Goal: Task Accomplishment & Management: Manage account settings

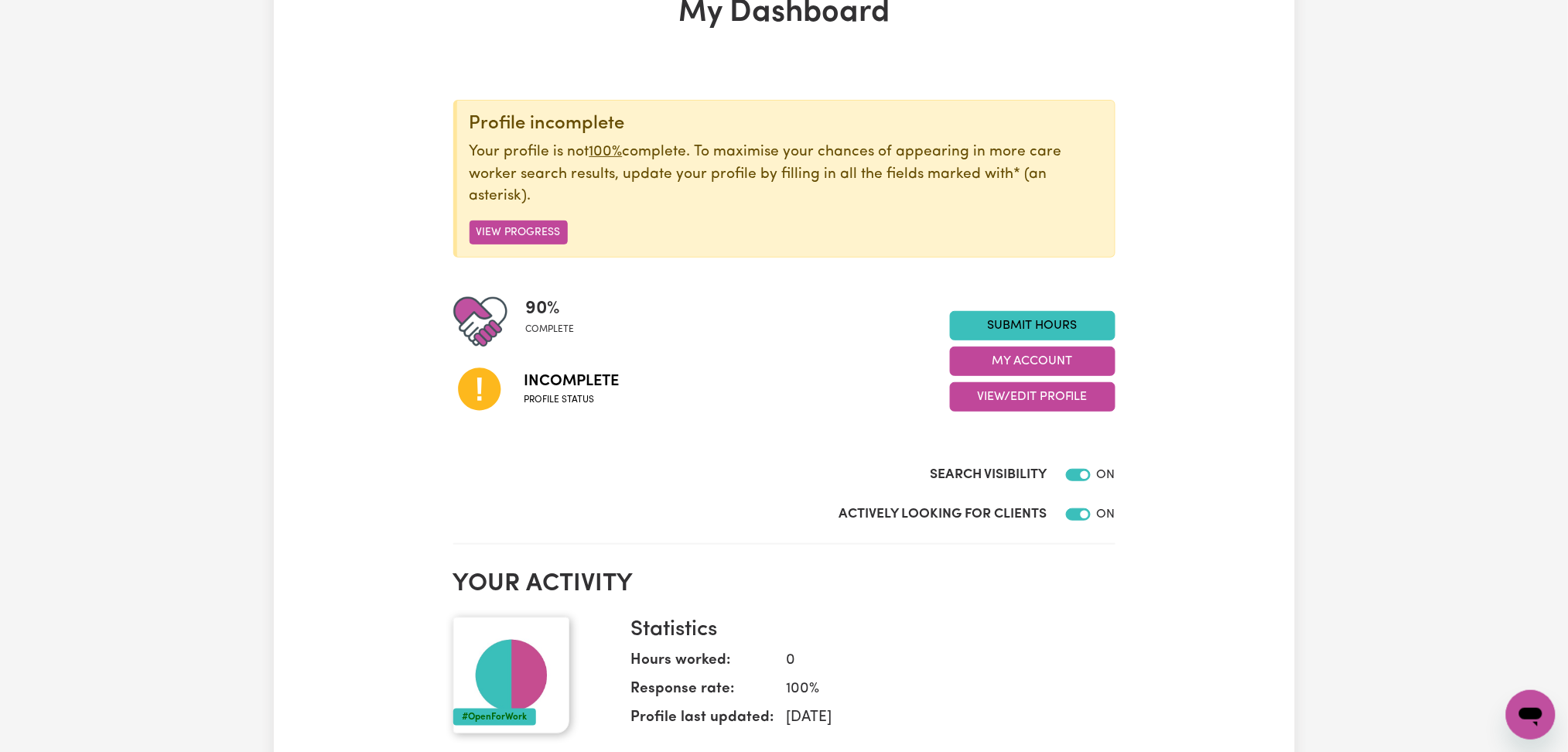
scroll to position [206, 0]
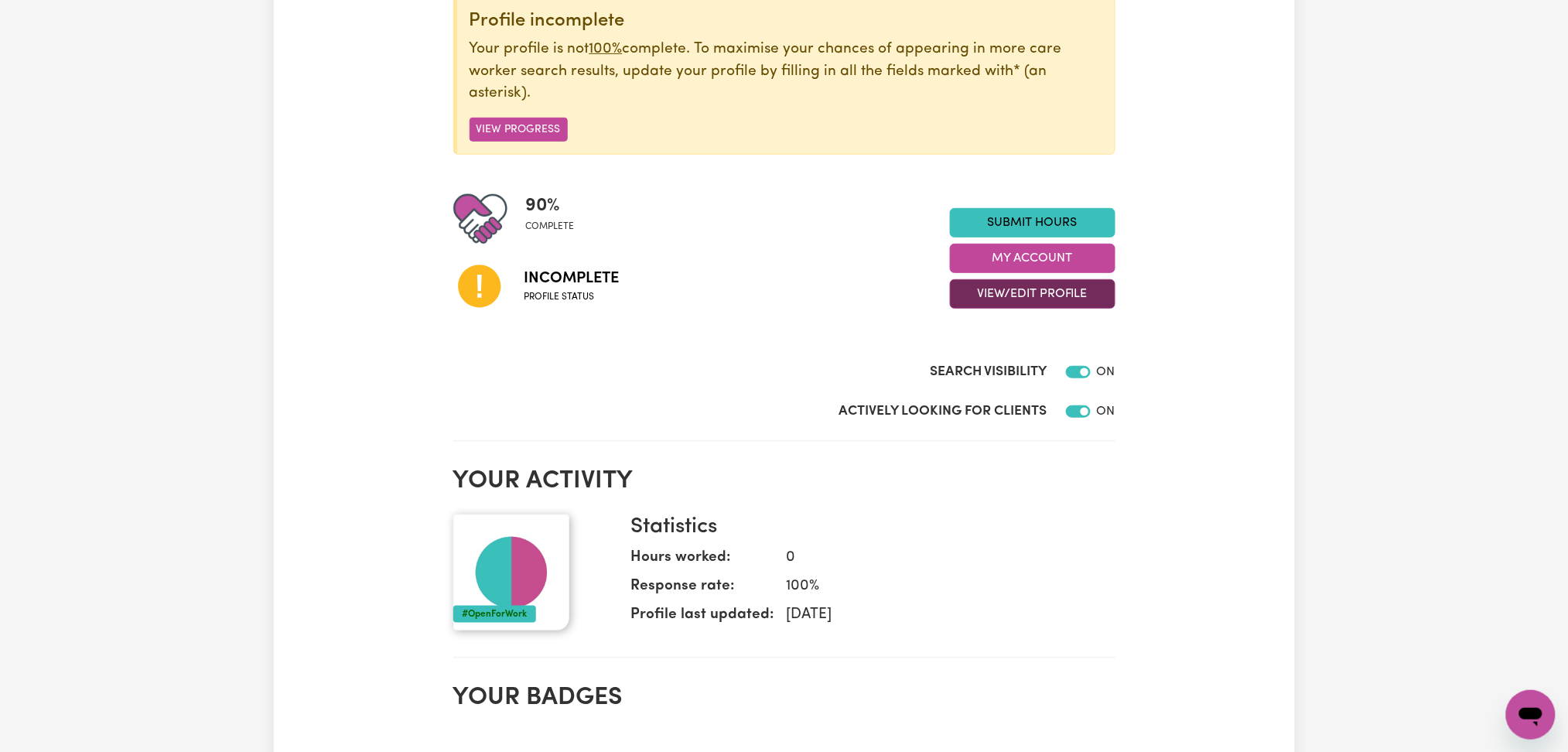
click at [976, 304] on button "View/Edit Profile" at bounding box center [1032, 294] width 165 height 29
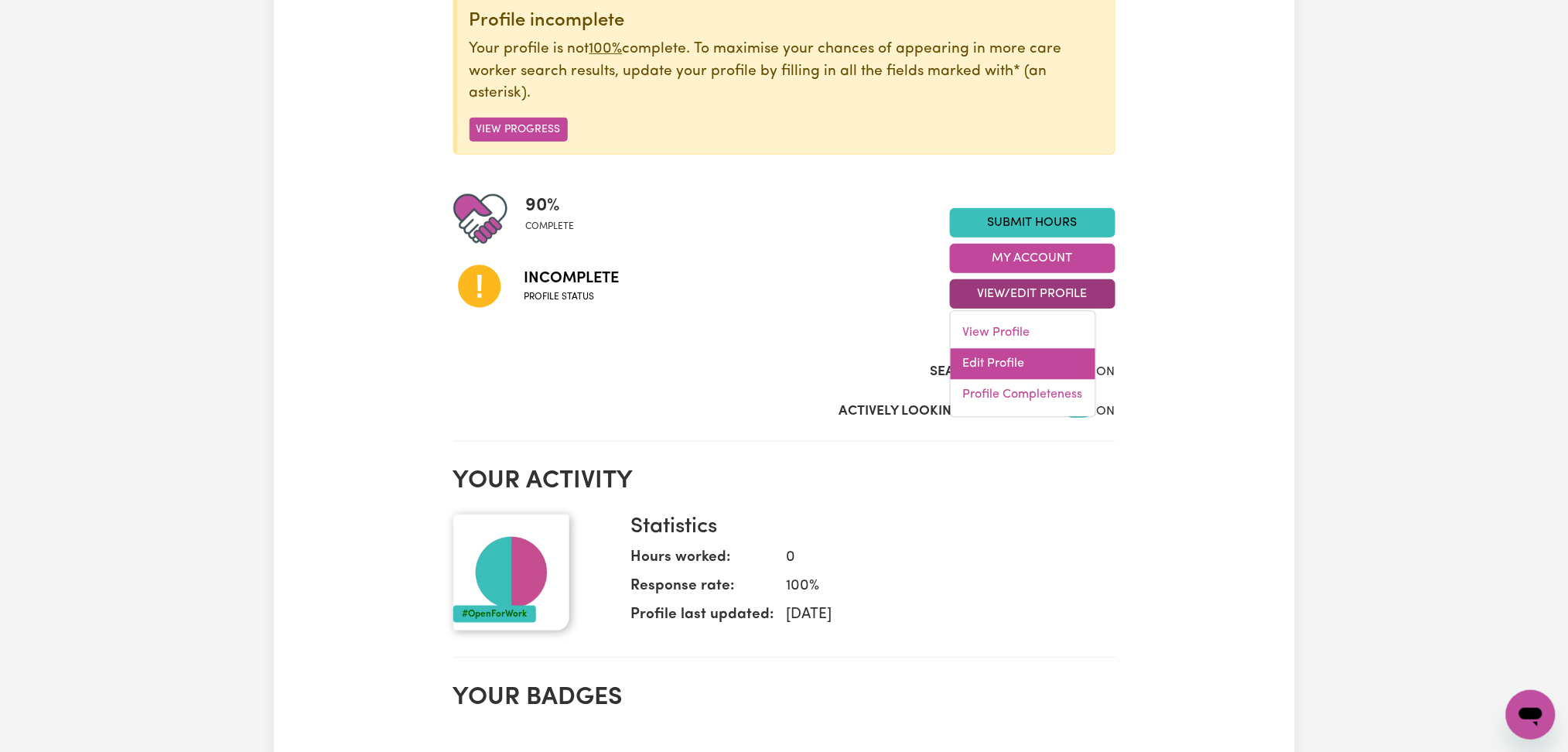
click at [975, 352] on link "Edit Profile" at bounding box center [1023, 365] width 145 height 31
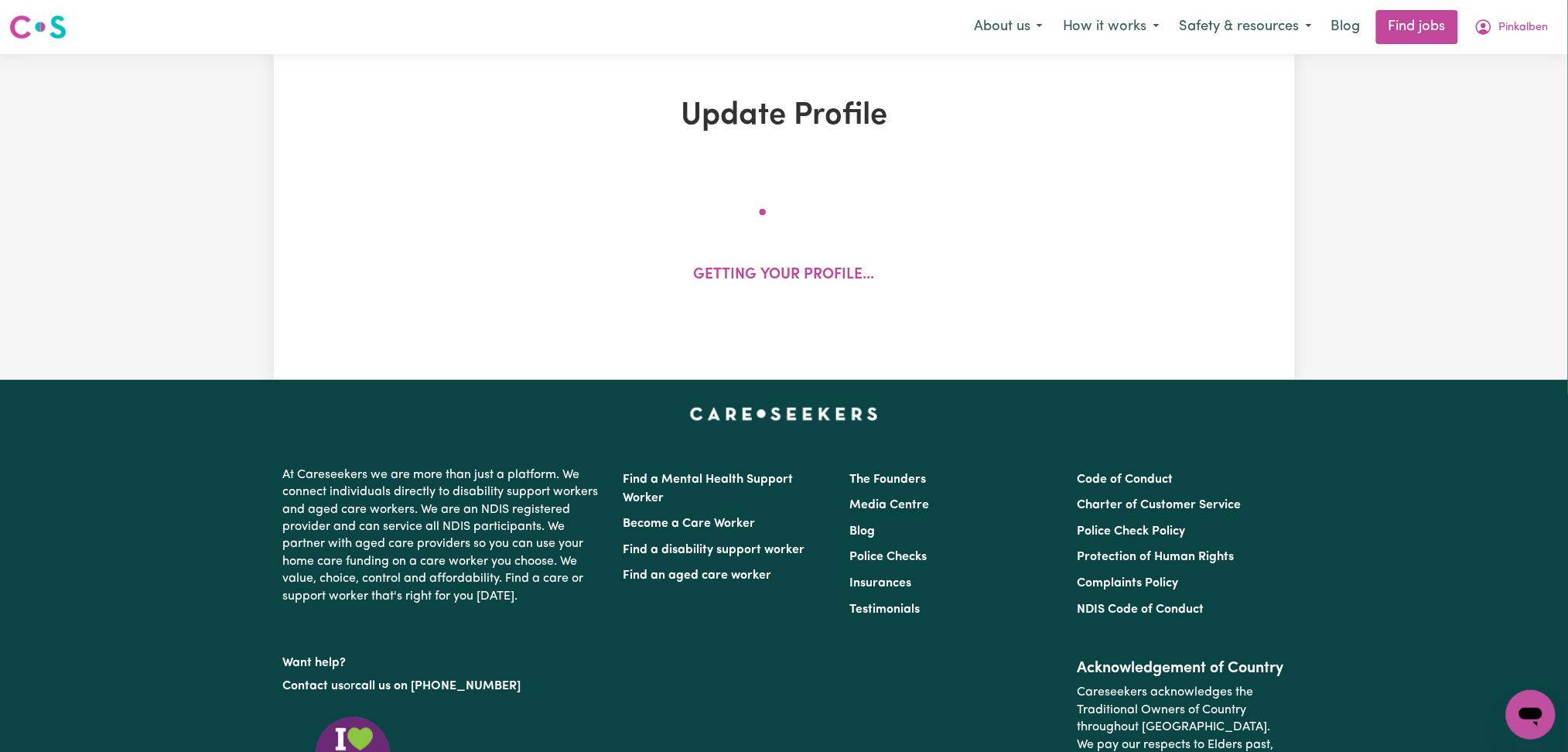
select select "[DEMOGRAPHIC_DATA]"
select select "[DEMOGRAPHIC_DATA] Work Visa"
select select "Studying a healthcare related degree or qualification"
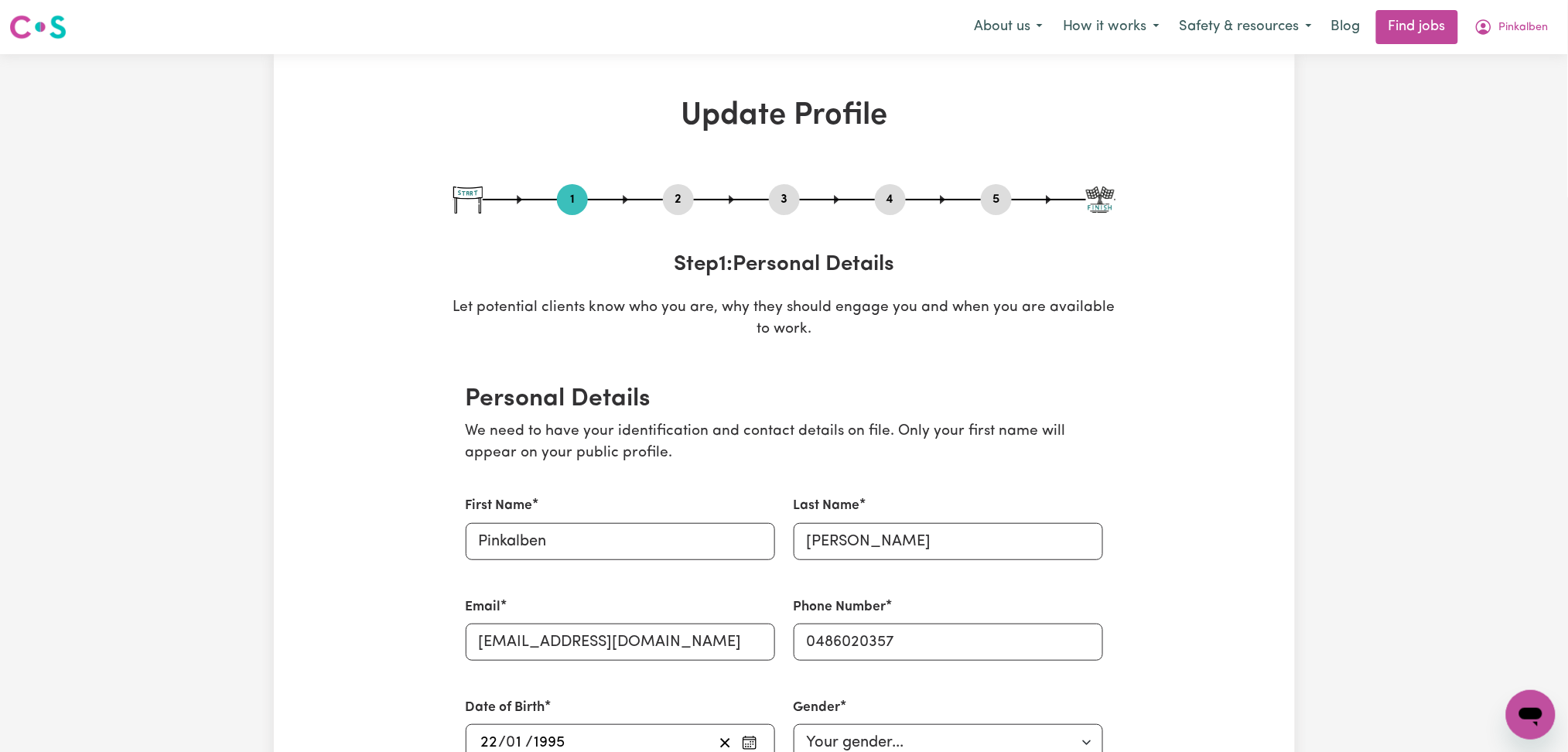
drag, startPoint x: 674, startPoint y: 196, endPoint x: 405, endPoint y: 327, distance: 299.2
click at [673, 195] on button "2" at bounding box center [678, 199] width 31 height 20
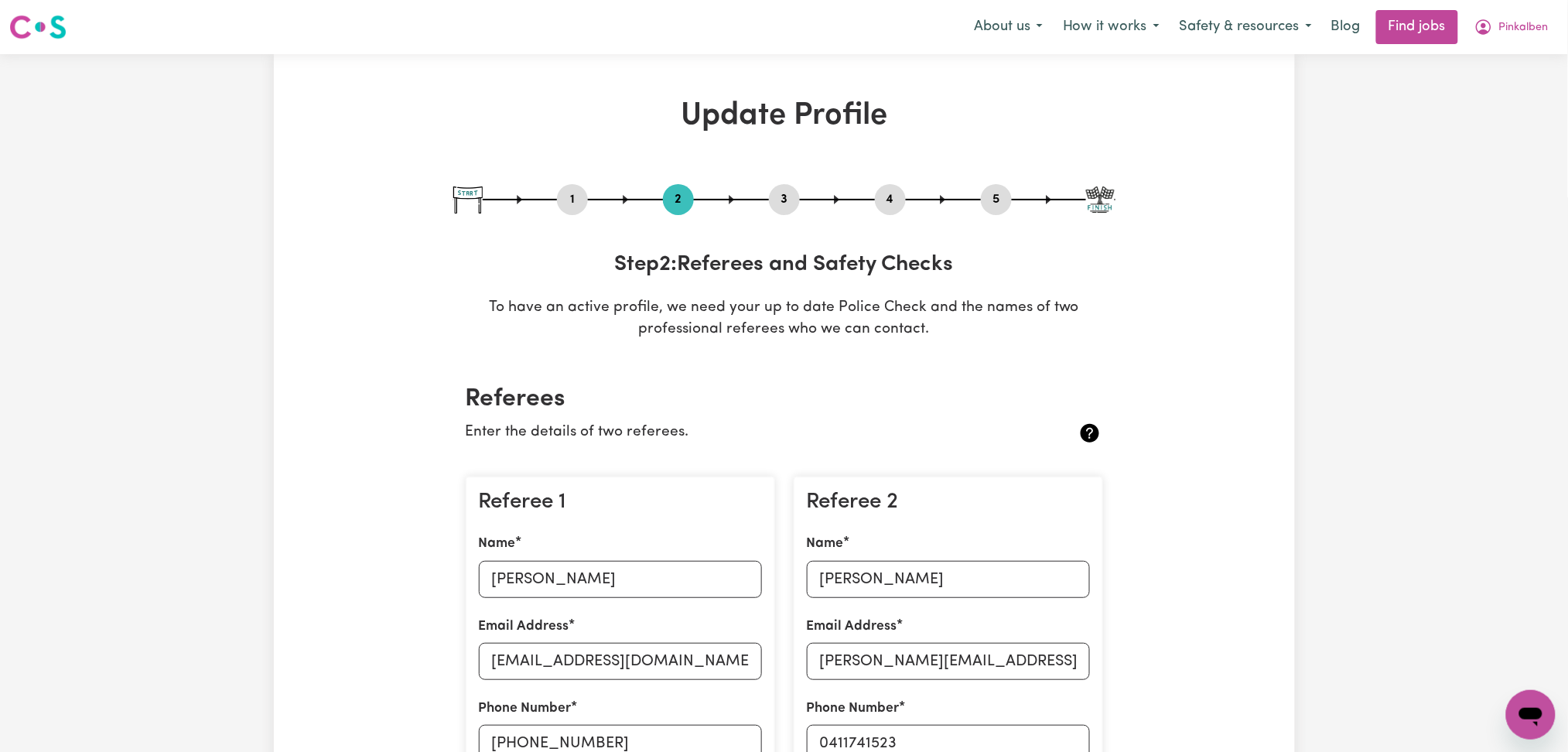
scroll to position [309, 0]
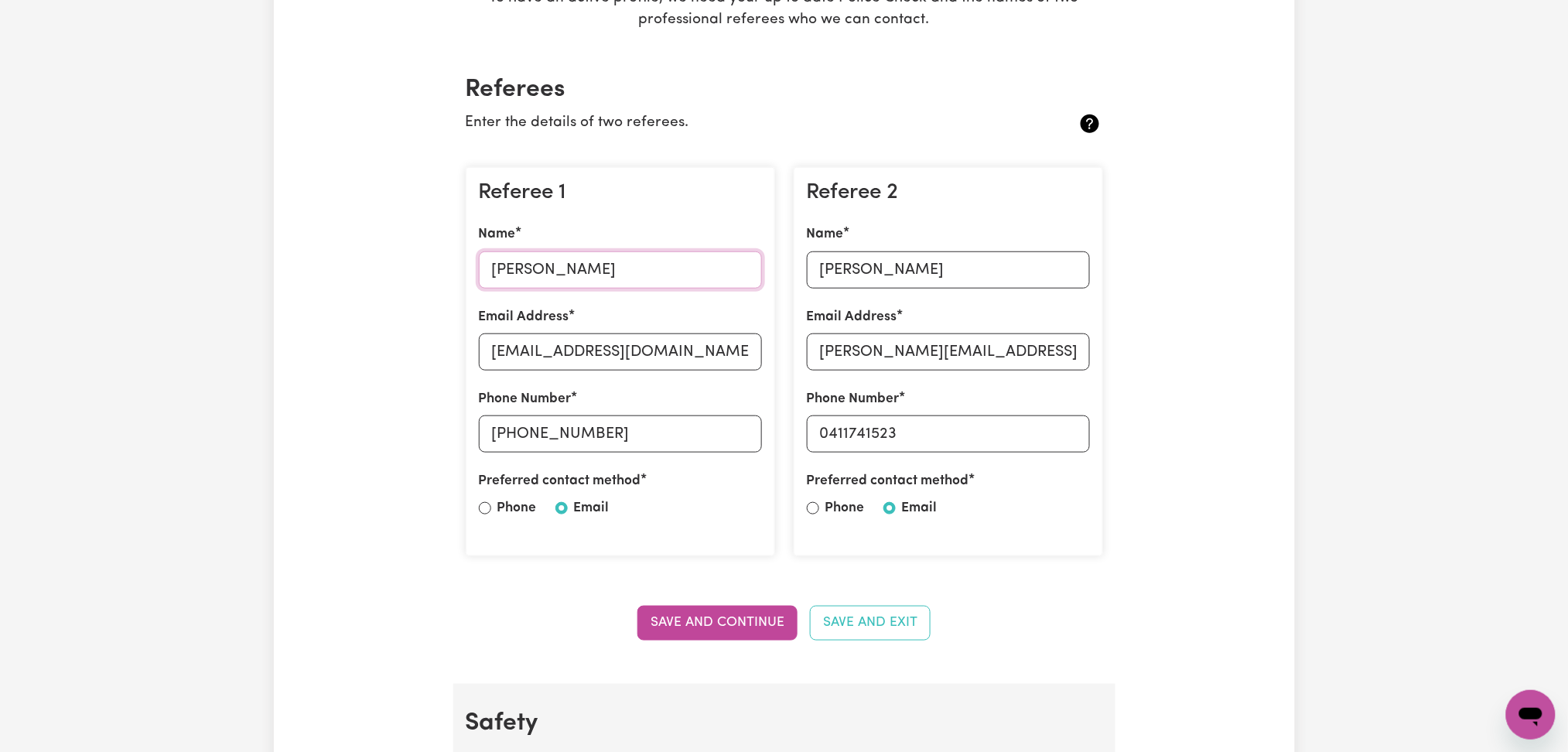
click at [527, 283] on input "[PERSON_NAME]" at bounding box center [620, 270] width 283 height 37
click at [647, 365] on input "[EMAIL_ADDRESS][DOMAIN_NAME]" at bounding box center [620, 352] width 283 height 37
drag, startPoint x: 519, startPoint y: 431, endPoint x: 740, endPoint y: 427, distance: 221.0
click at [740, 427] on input "[PHONE_NUMBER]" at bounding box center [620, 434] width 283 height 37
drag, startPoint x: 973, startPoint y: 243, endPoint x: 966, endPoint y: 254, distance: 13.0
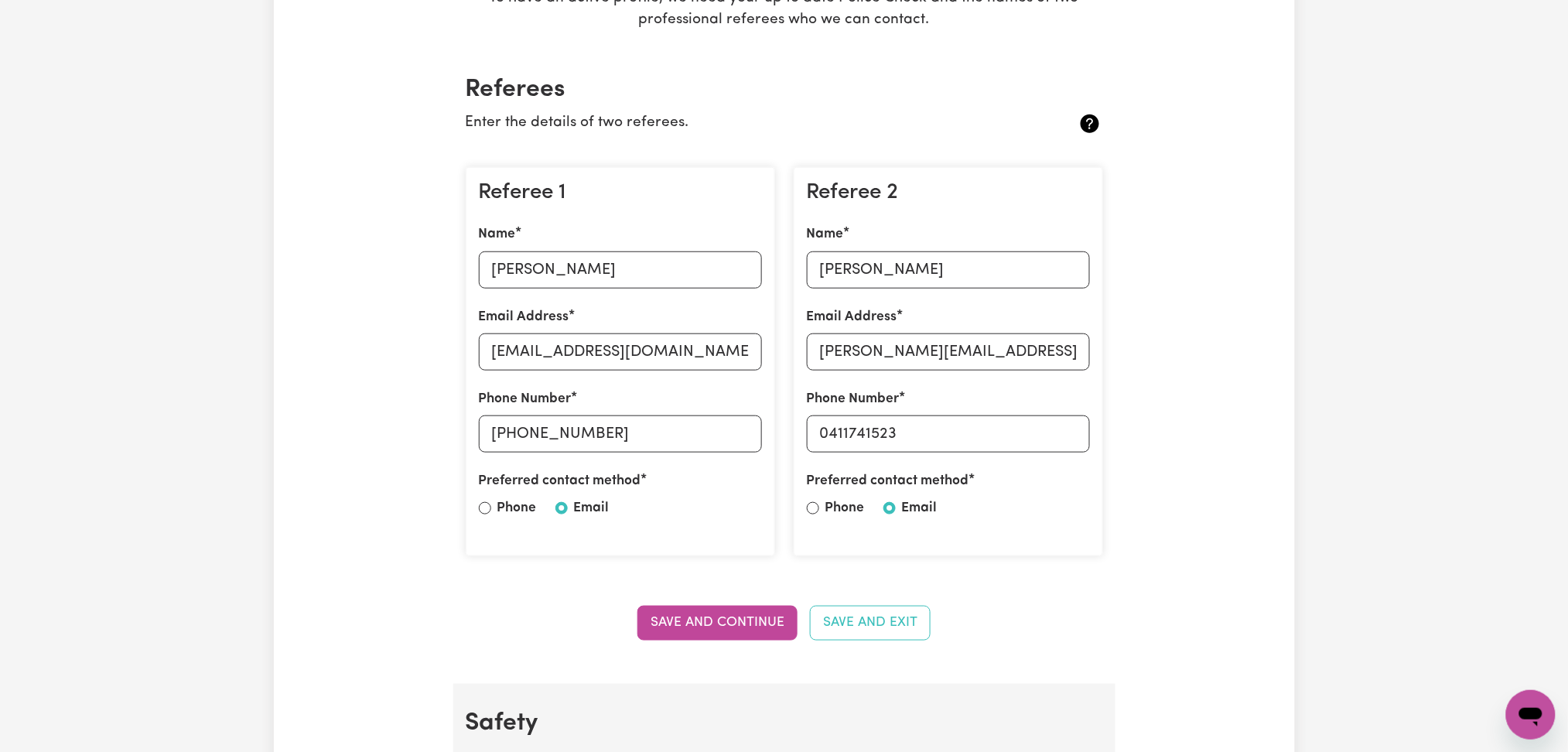
click at [973, 243] on div "Name [PERSON_NAME]" at bounding box center [948, 256] width 283 height 63
click at [966, 257] on input "[PERSON_NAME]" at bounding box center [948, 270] width 283 height 37
click at [923, 353] on input "[PERSON_NAME][EMAIL_ADDRESS][DOMAIN_NAME]" at bounding box center [948, 352] width 283 height 37
drag, startPoint x: 828, startPoint y: 431, endPoint x: 966, endPoint y: 431, distance: 138.0
click at [966, 431] on input "0411741523" at bounding box center [948, 434] width 283 height 37
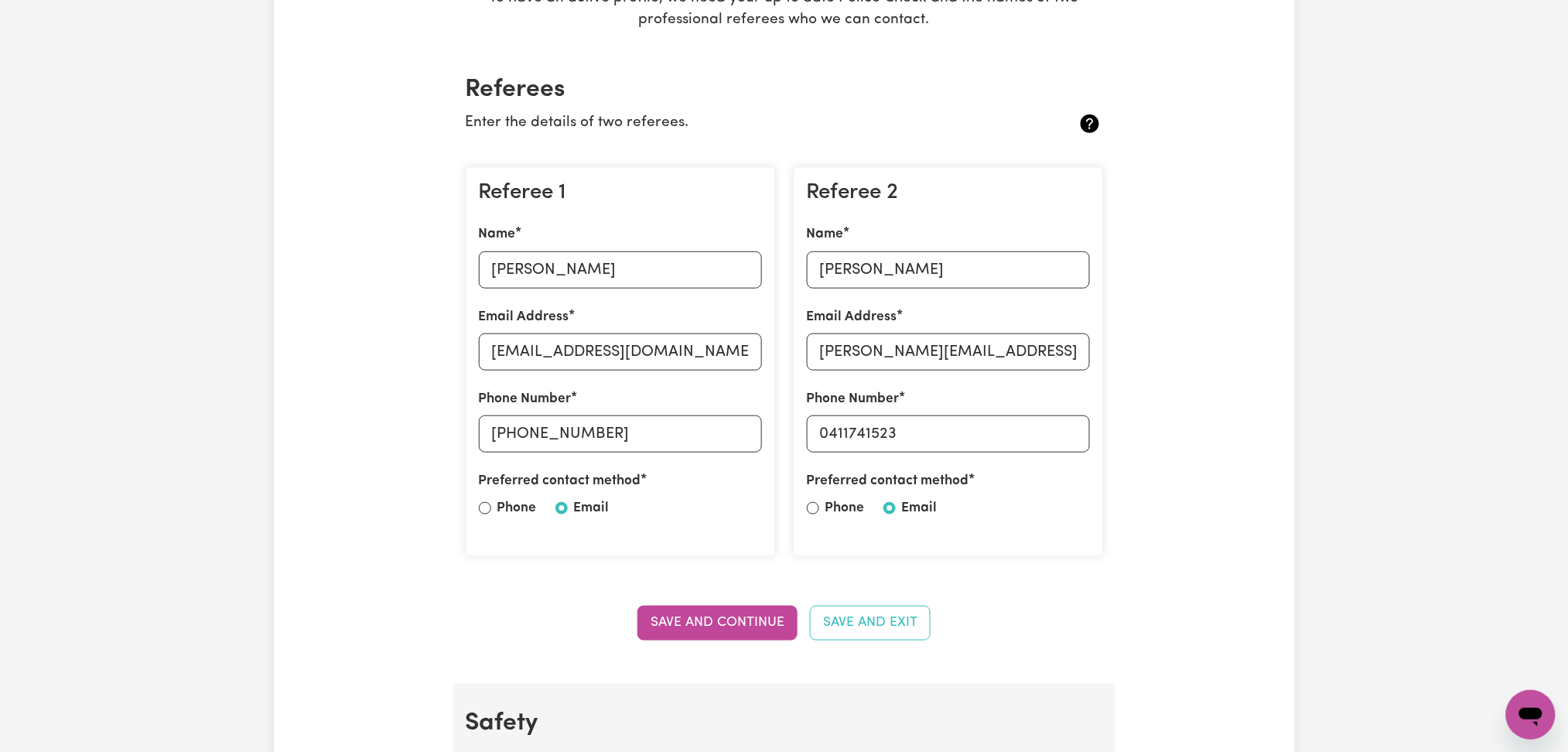
scroll to position [103, 0]
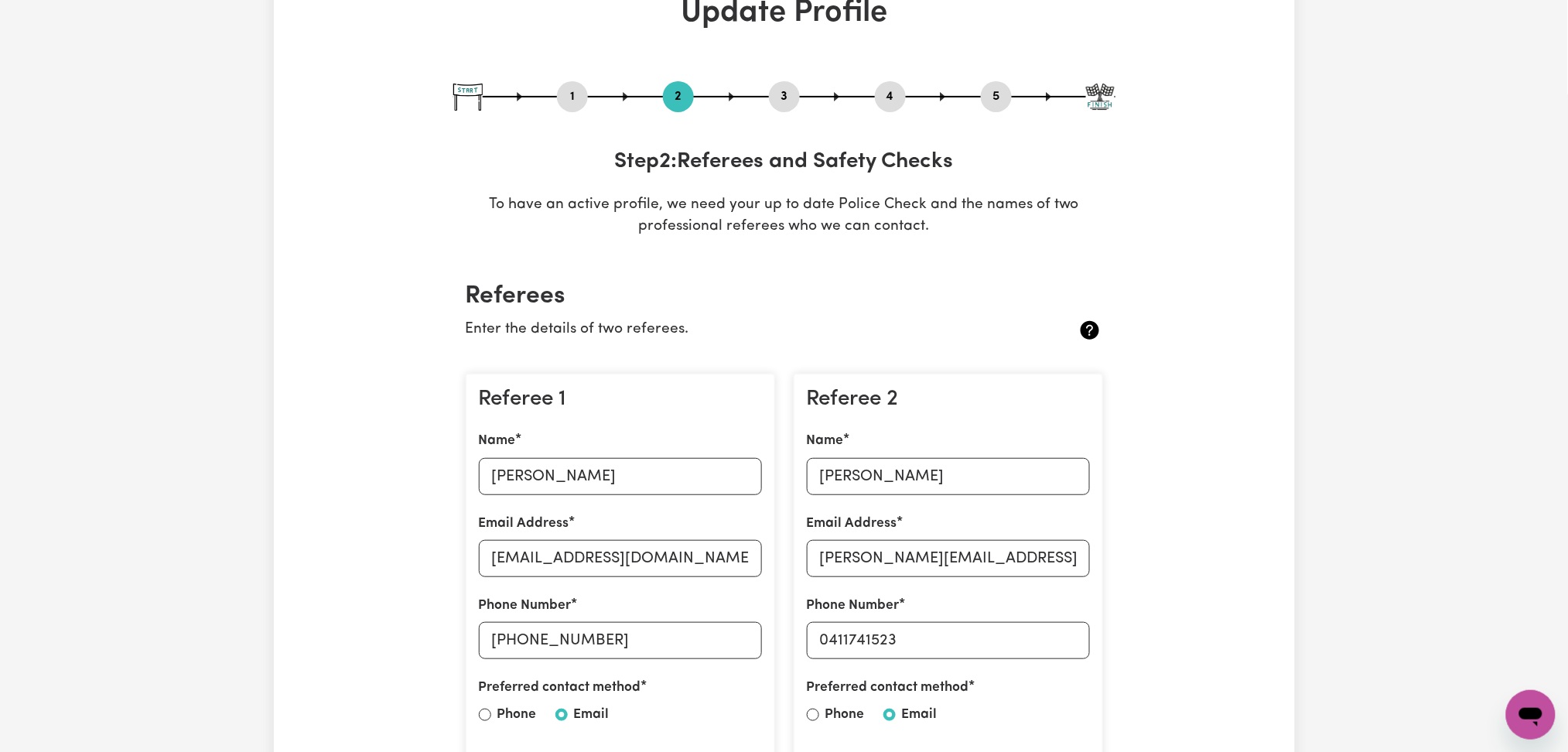
click at [887, 94] on button "4" at bounding box center [891, 96] width 31 height 20
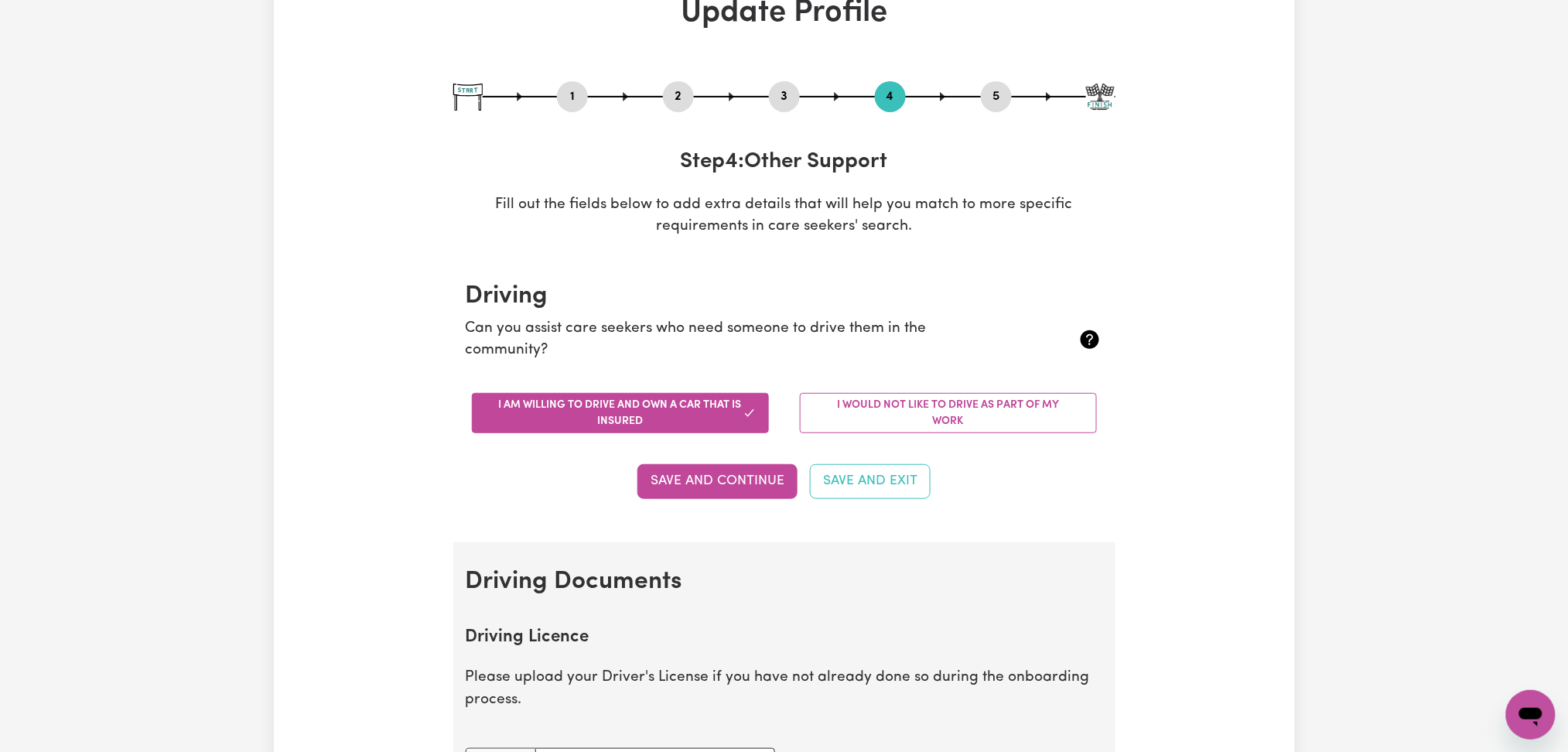
click at [996, 94] on button "5" at bounding box center [996, 96] width 31 height 20
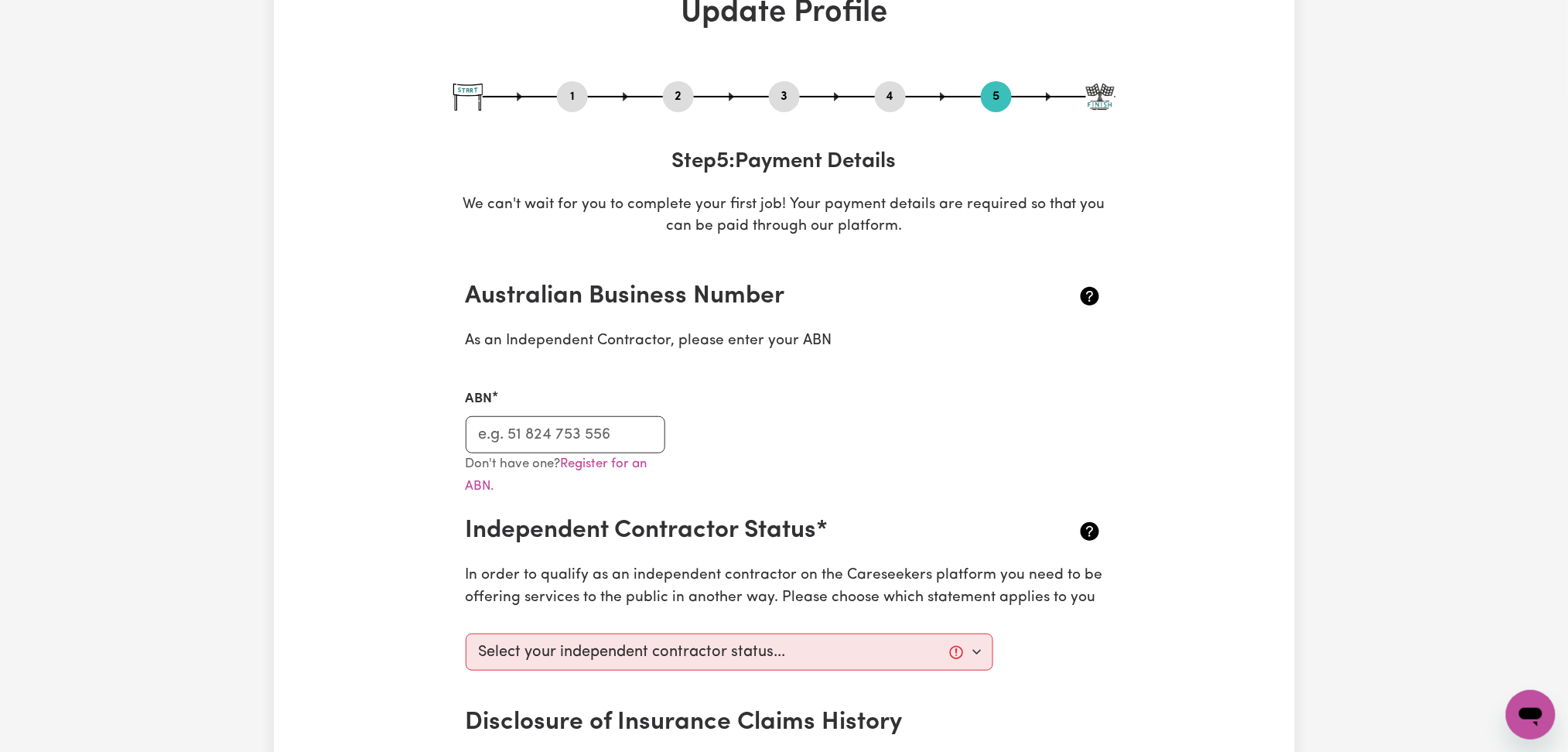
scroll to position [206, 0]
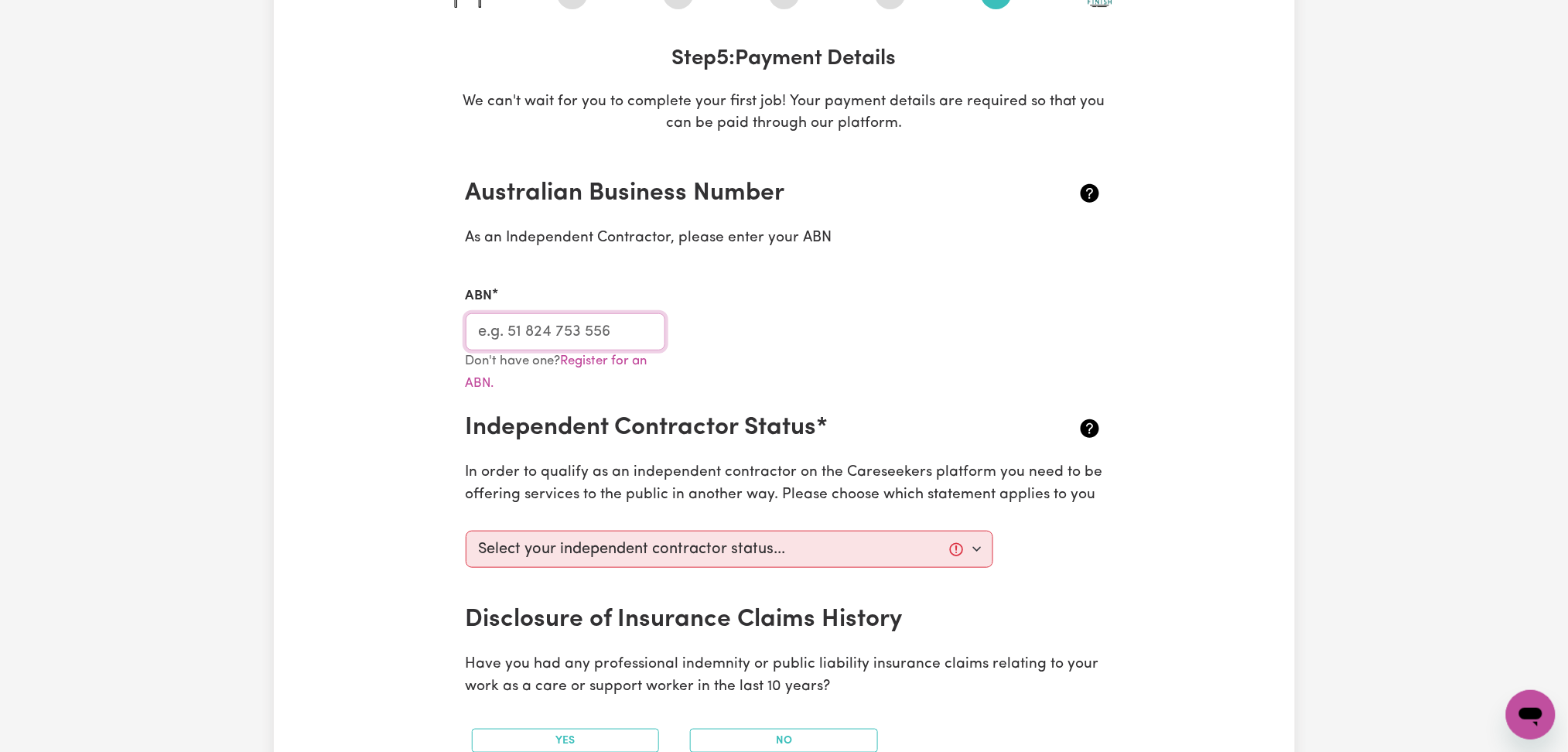
click at [615, 339] on input "ABN" at bounding box center [566, 332] width 200 height 37
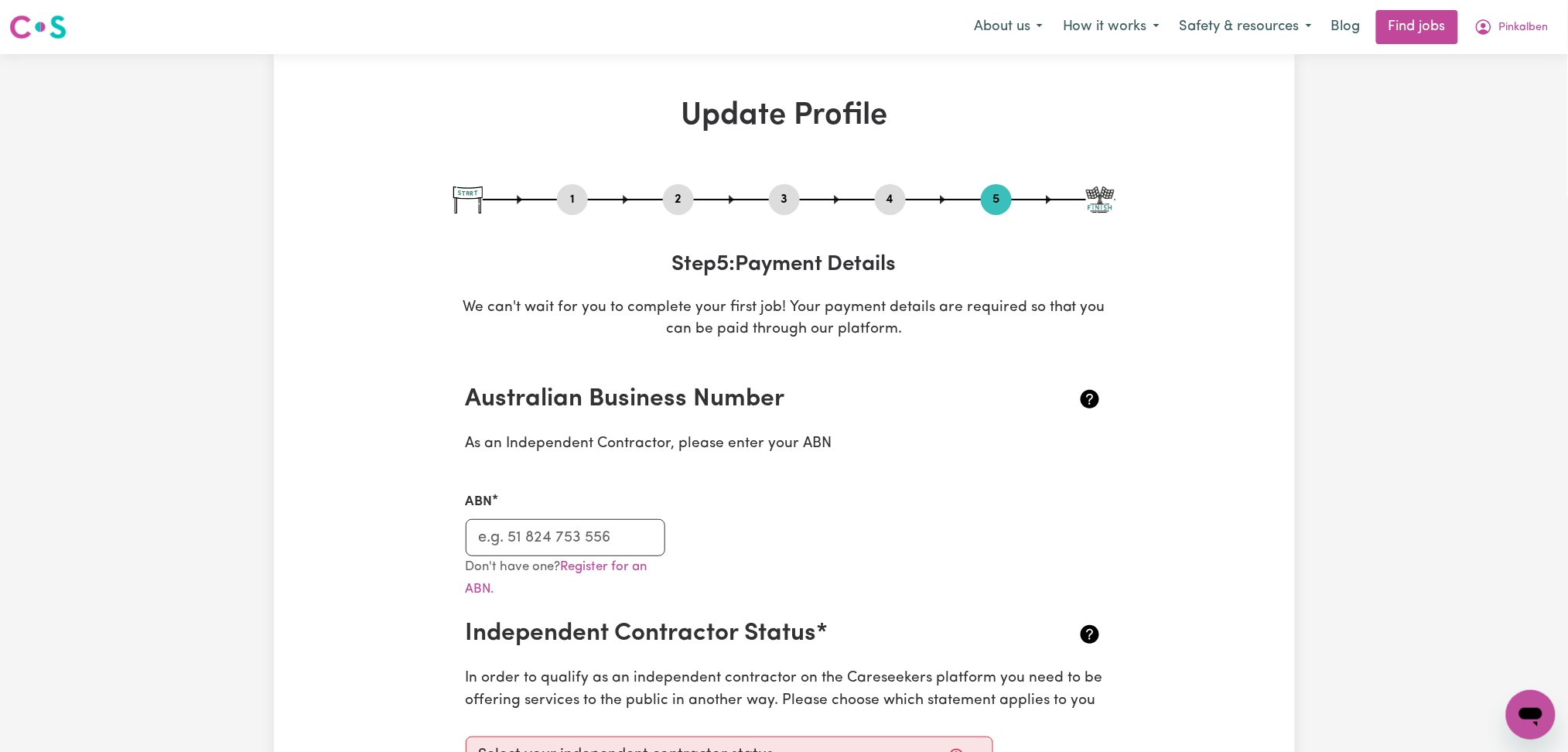
click at [669, 191] on button "2" at bounding box center [678, 199] width 31 height 20
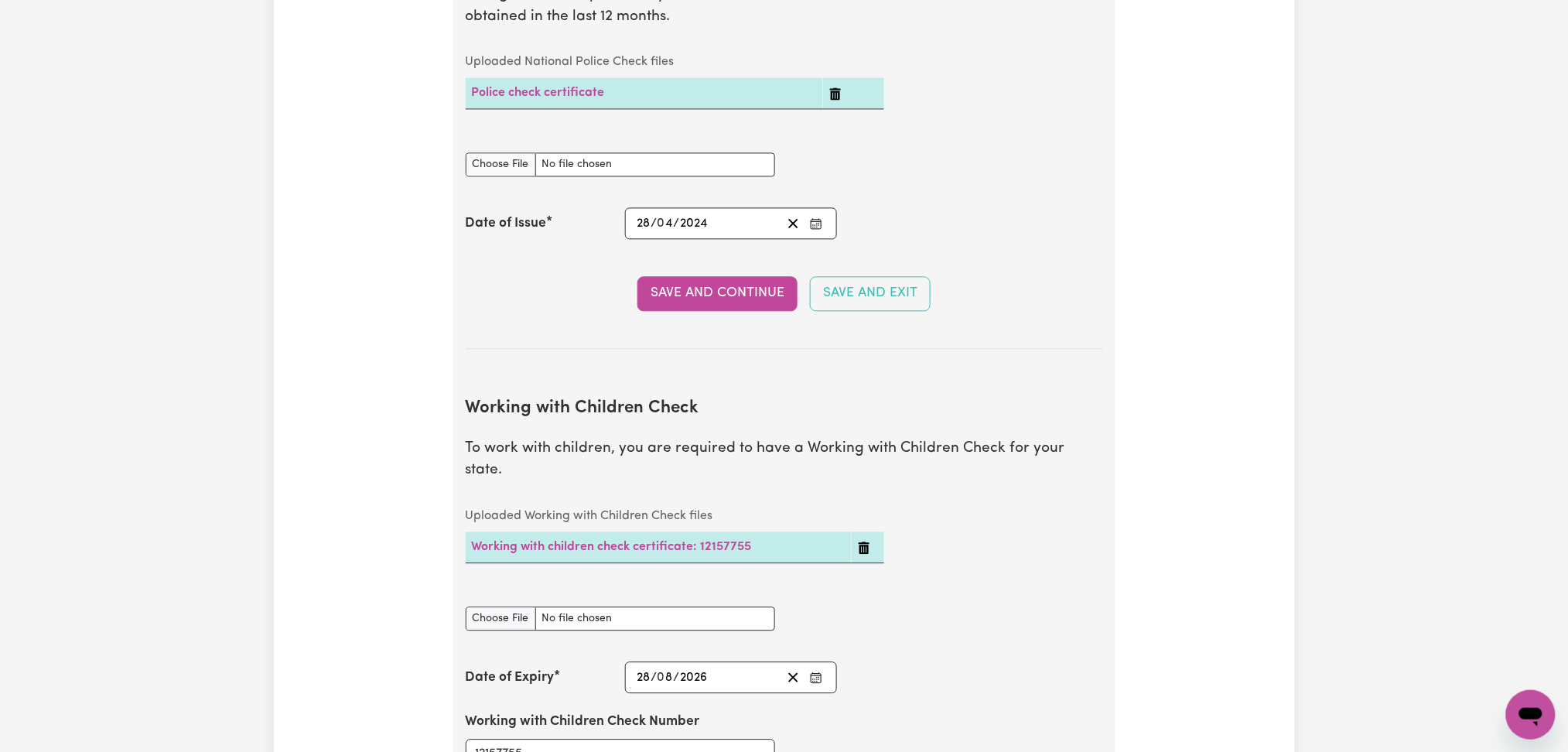
scroll to position [1547, 0]
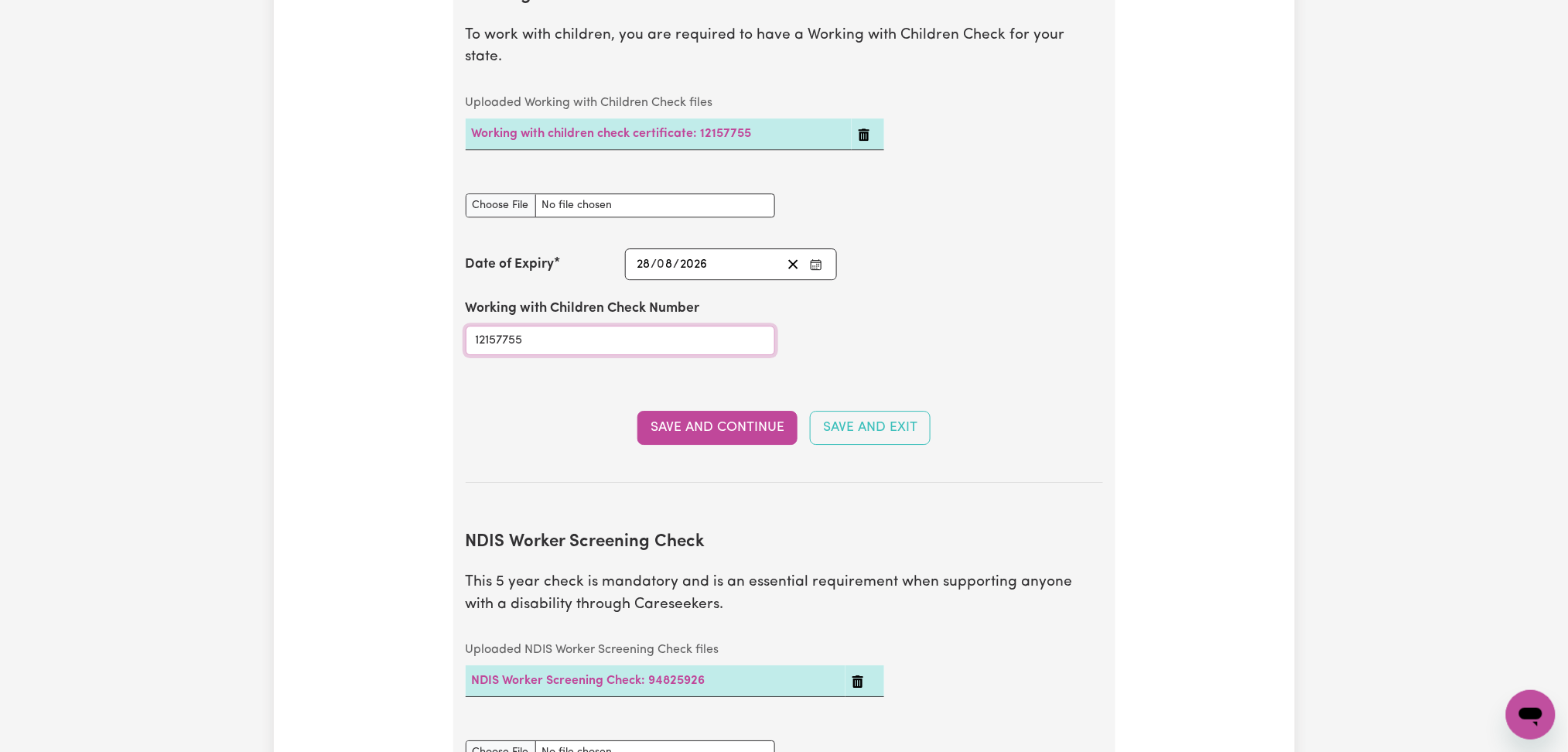
click at [538, 333] on input "12157755" at bounding box center [620, 340] width 309 height 29
paste input "SRN 1206-5509"
type input "SRN 1206-5509"
click at [506, 194] on input "Working with Children Check document" at bounding box center [620, 205] width 309 height 24
type input "C:\fakepath\Pinkalben [PERSON_NAME] WWCC SRN 1206-5509.pdf"
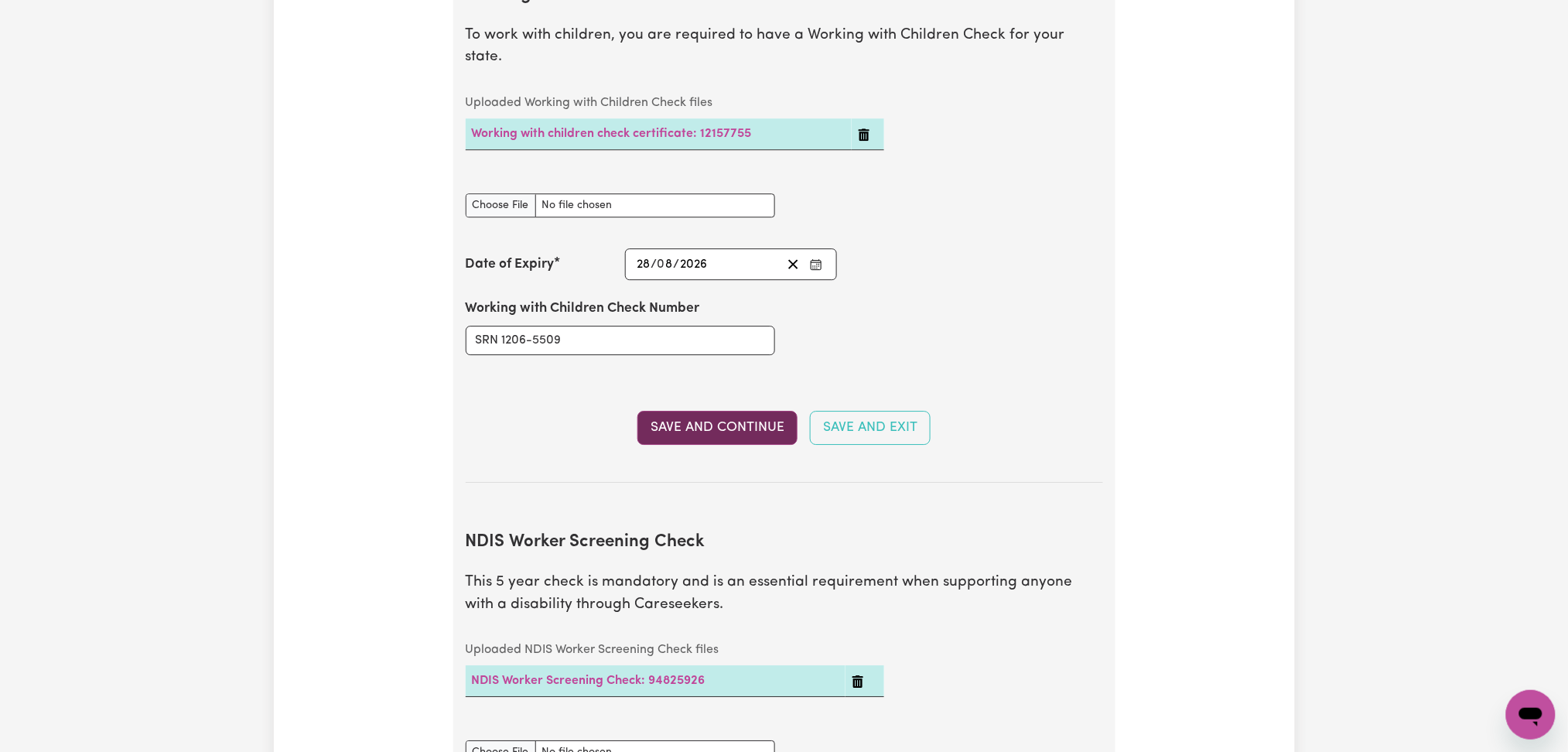
click at [695, 418] on button "Save and Continue" at bounding box center [717, 428] width 160 height 34
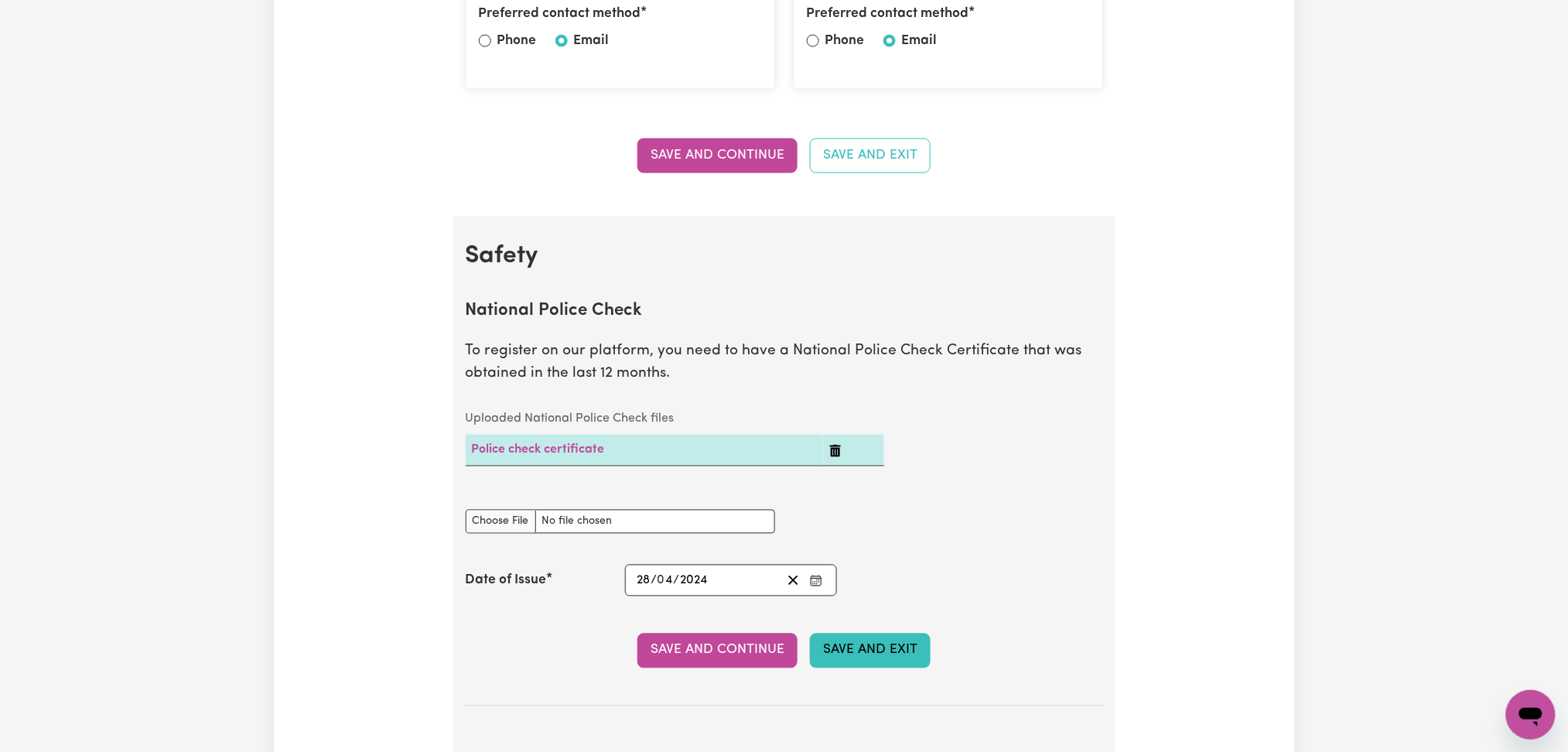
scroll to position [0, 0]
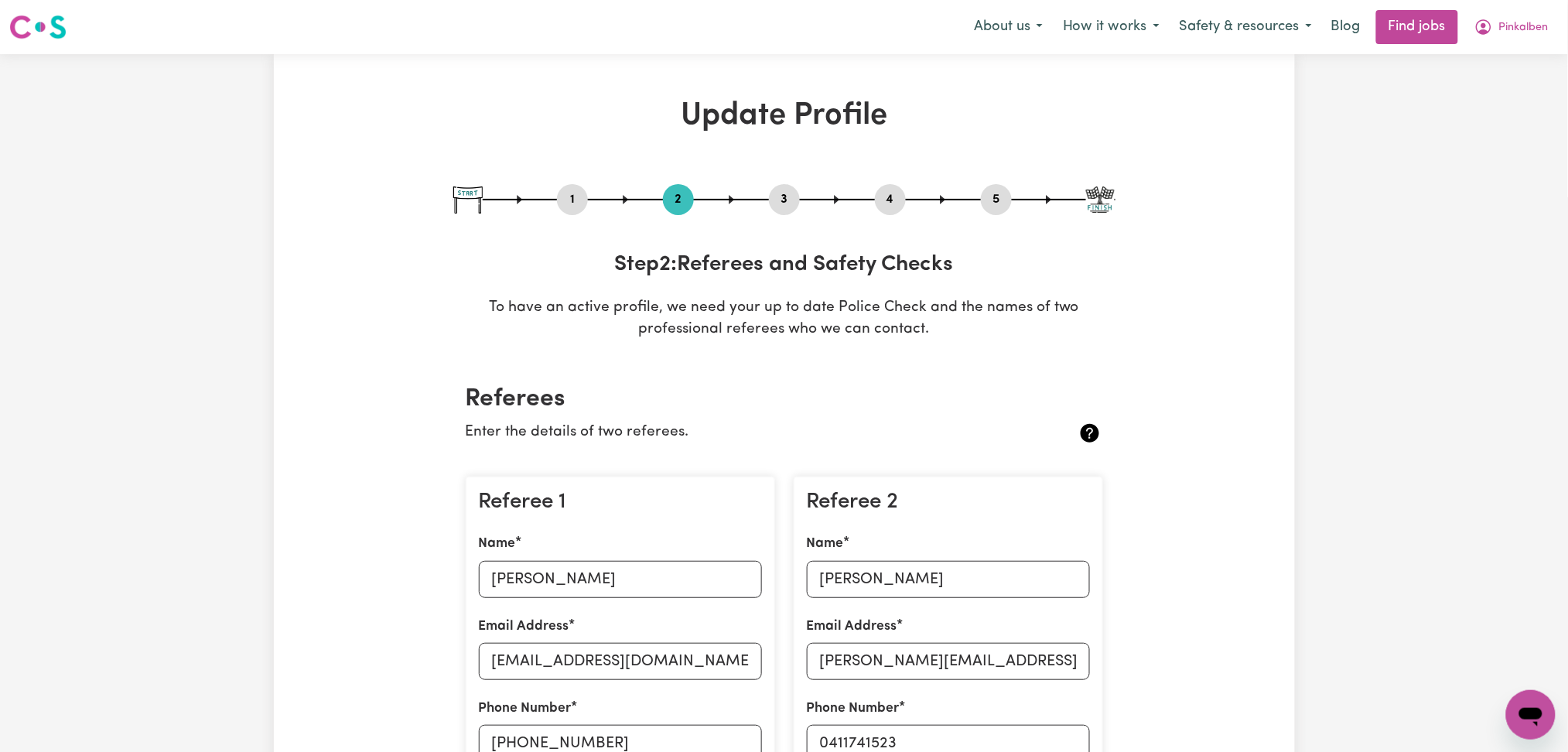
click at [769, 203] on button "3" at bounding box center [785, 199] width 31 height 20
select select "2024"
select select "2025"
select select "2024"
select select "Certificate III (Individual Support)"
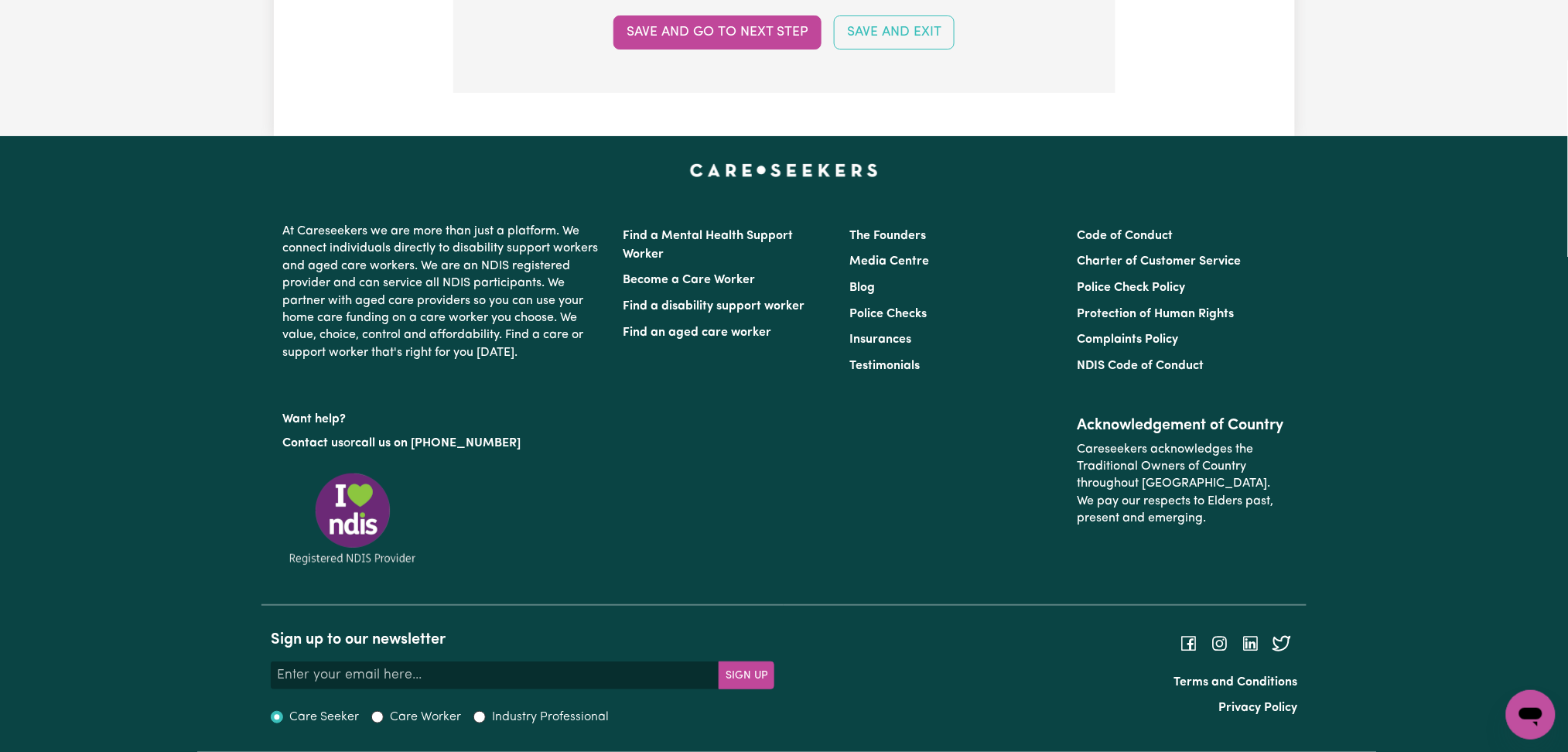
scroll to position [3861, 0]
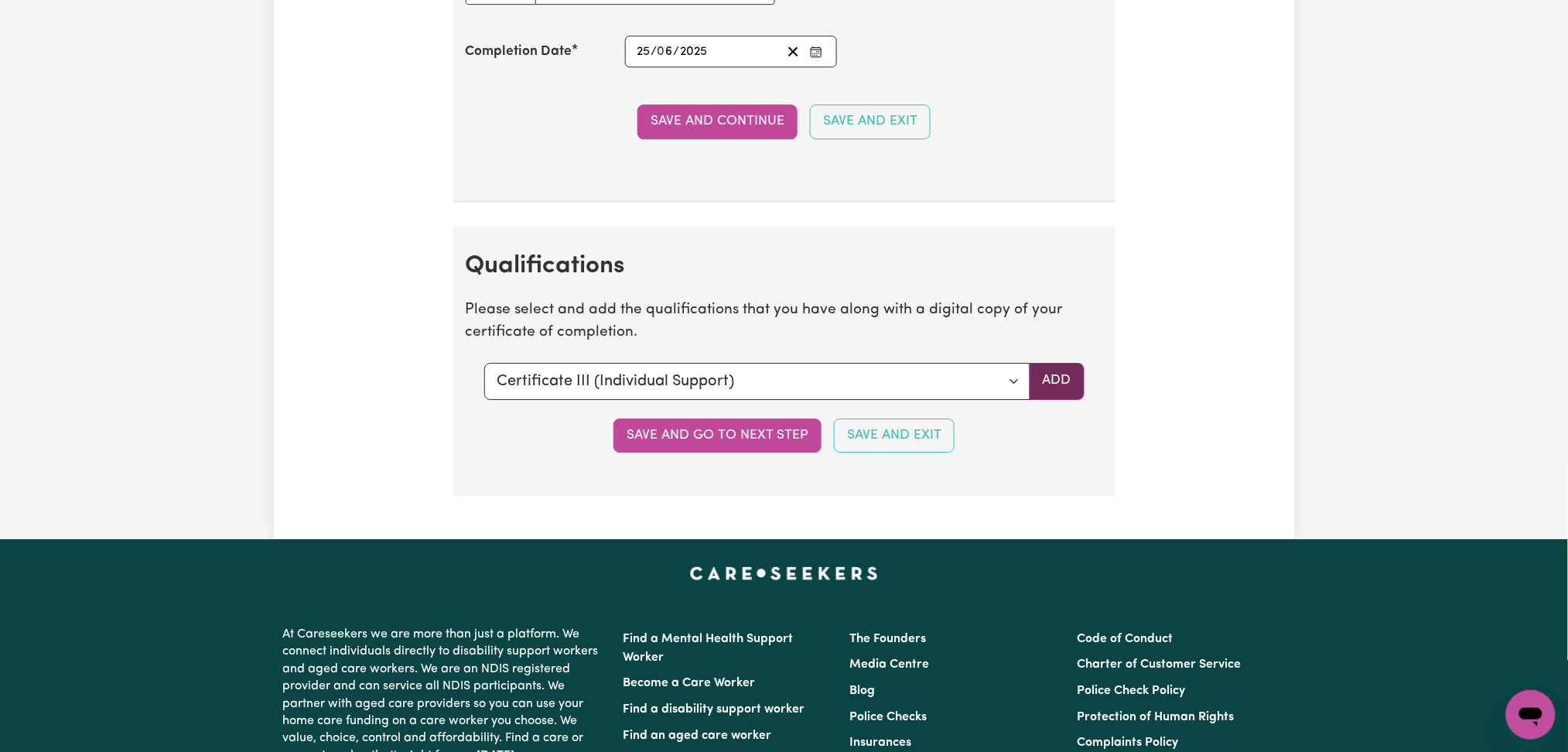
drag, startPoint x: 1068, startPoint y: 394, endPoint x: 1028, endPoint y: 394, distance: 40.0
click at [1068, 391] on button "Add" at bounding box center [1057, 382] width 55 height 37
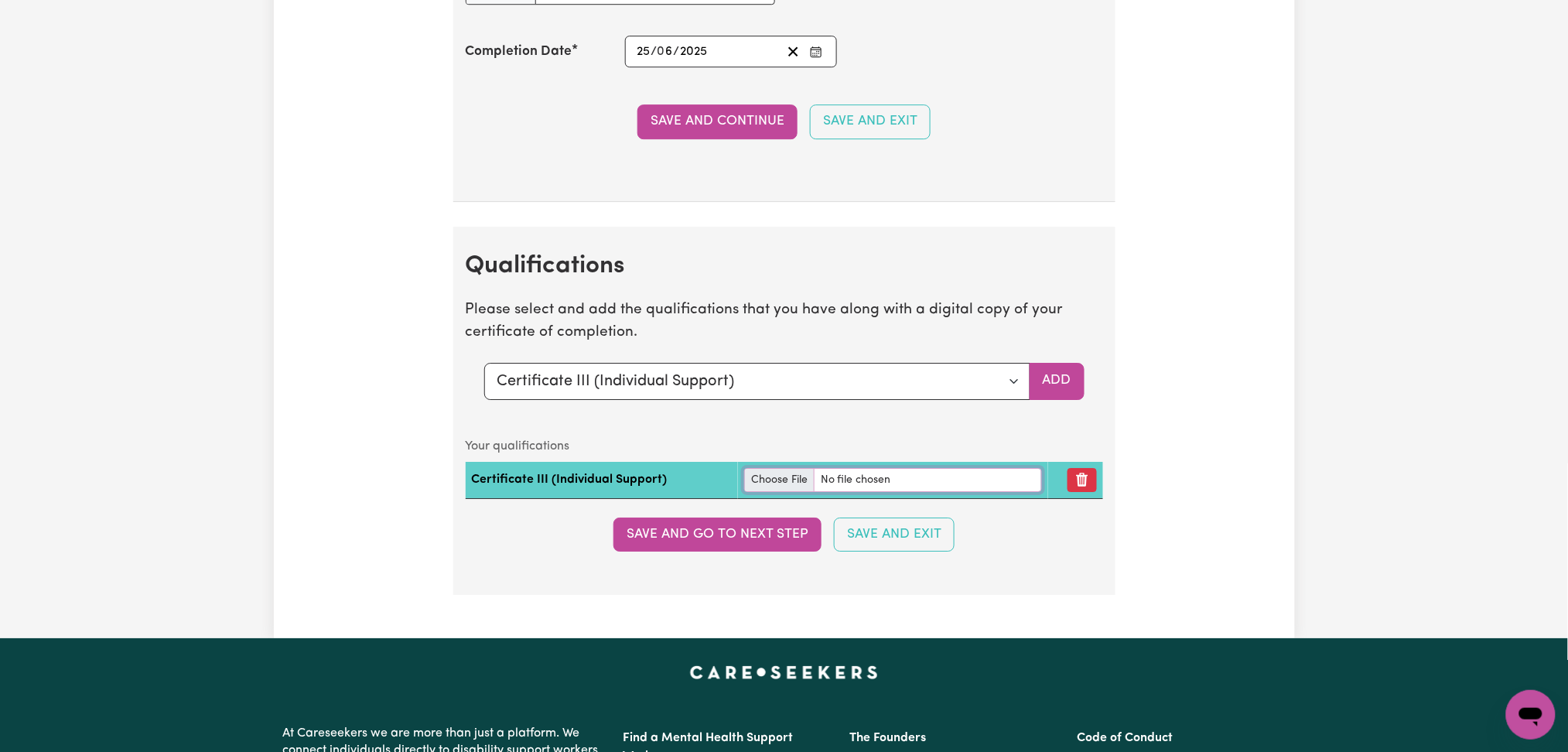
click at [768, 483] on input "file" at bounding box center [893, 479] width 298 height 24
type input "C:\fakepath\Pinkalben [PERSON_NAME] Certificate III in Individual Support.pdf"
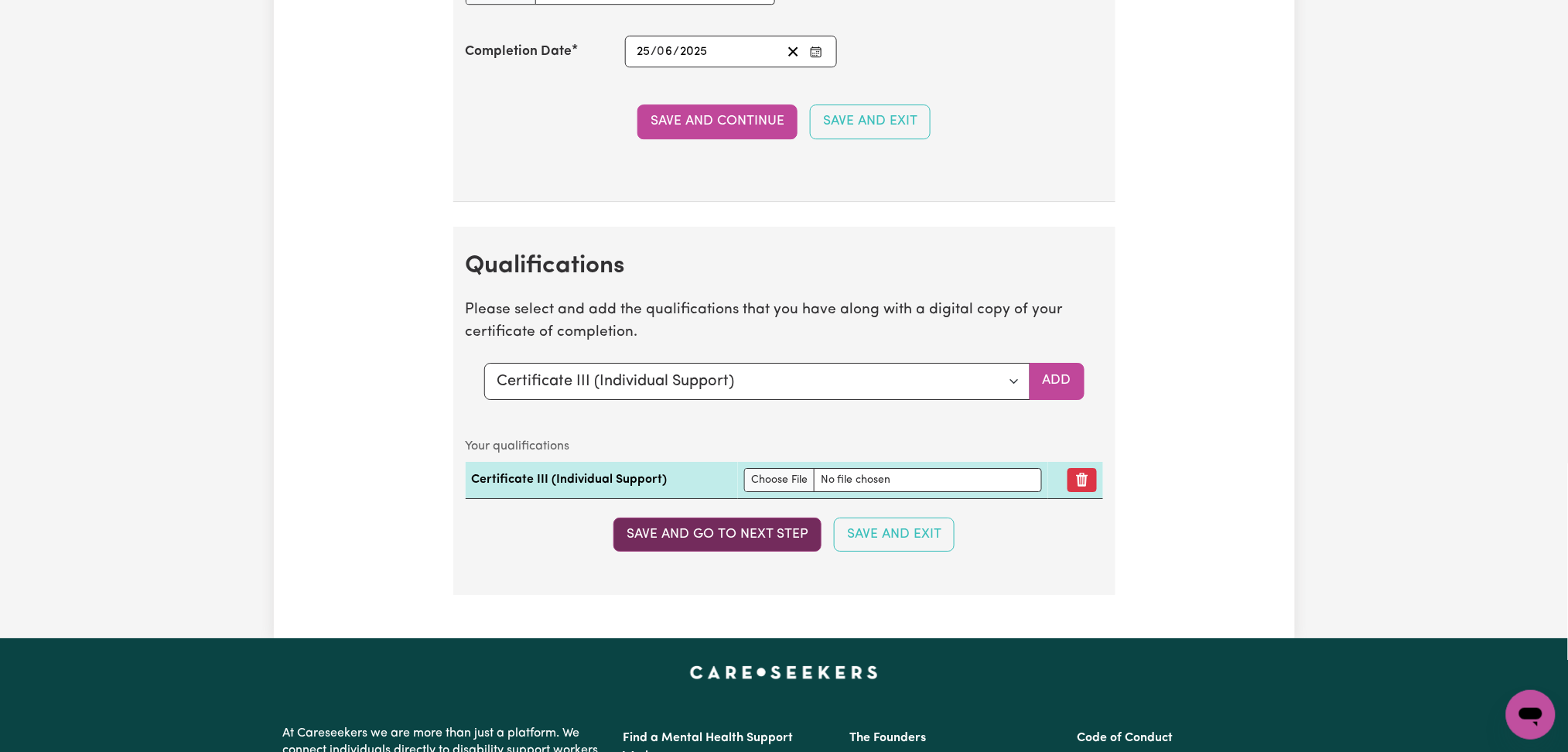
click at [715, 534] on button "Save and go to next step" at bounding box center [718, 535] width 208 height 34
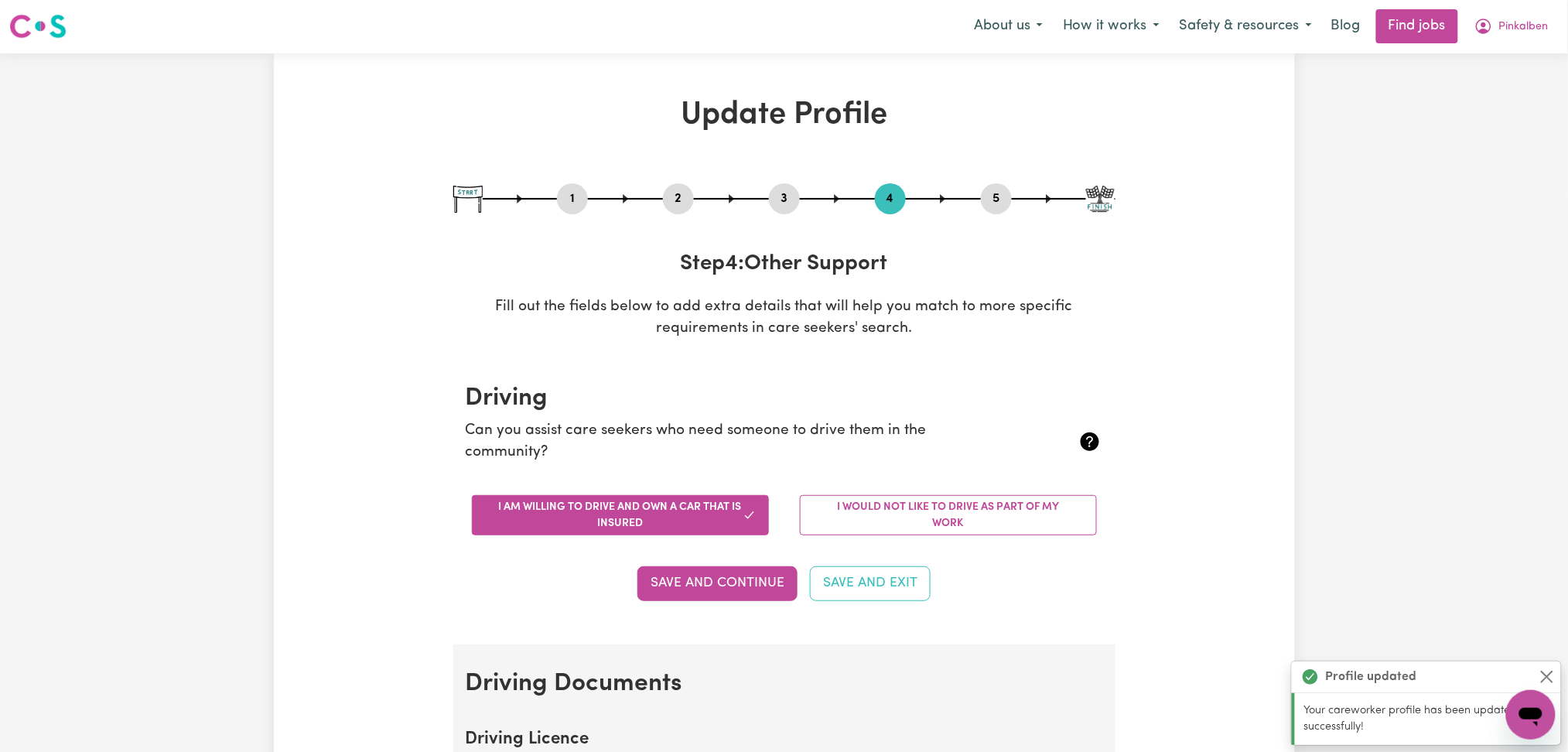
scroll to position [0, 0]
click at [1010, 197] on button "5" at bounding box center [996, 199] width 31 height 20
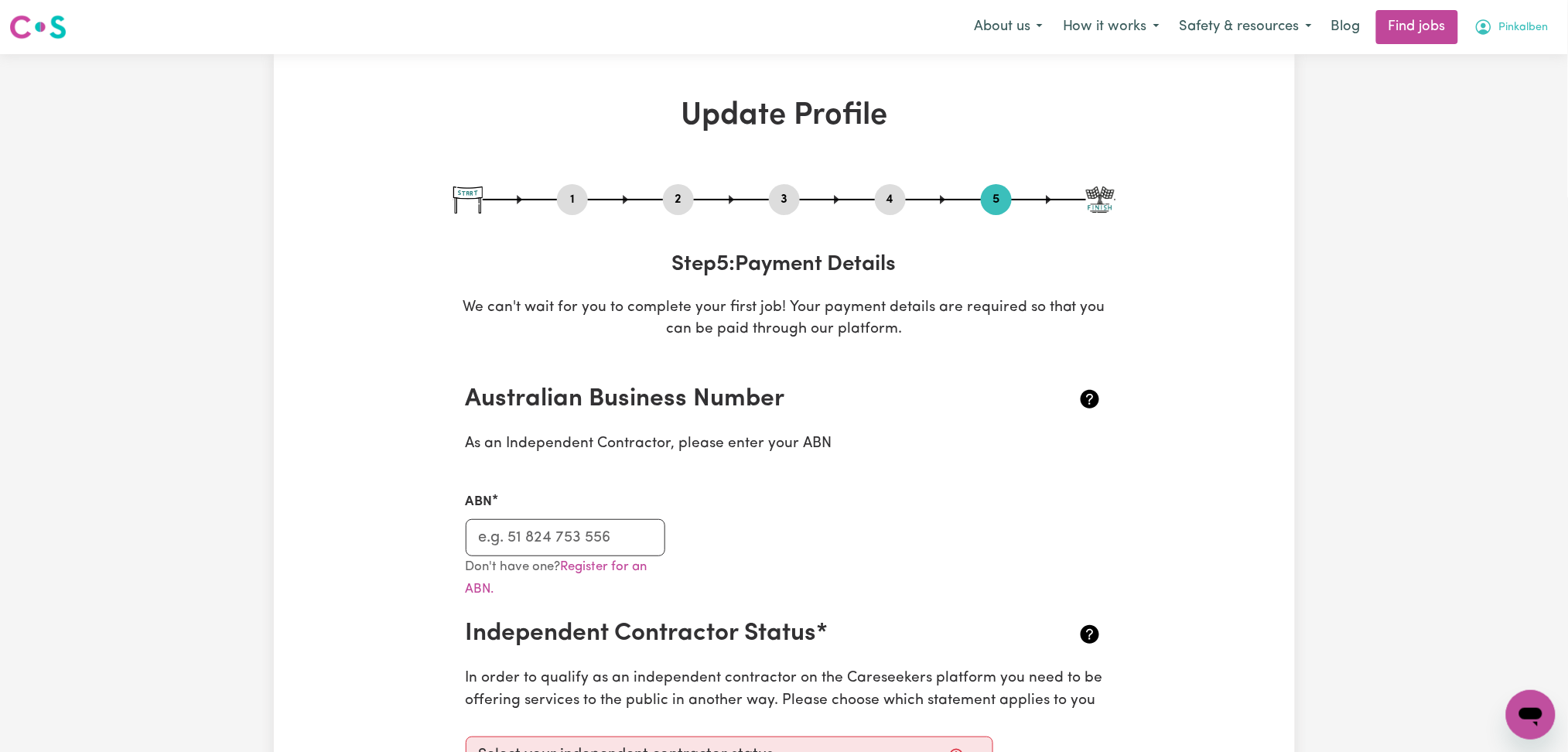
click at [1520, 42] on button "Pinkalben" at bounding box center [1512, 27] width 94 height 33
click at [1510, 85] on link "My Dashboard" at bounding box center [1497, 89] width 122 height 29
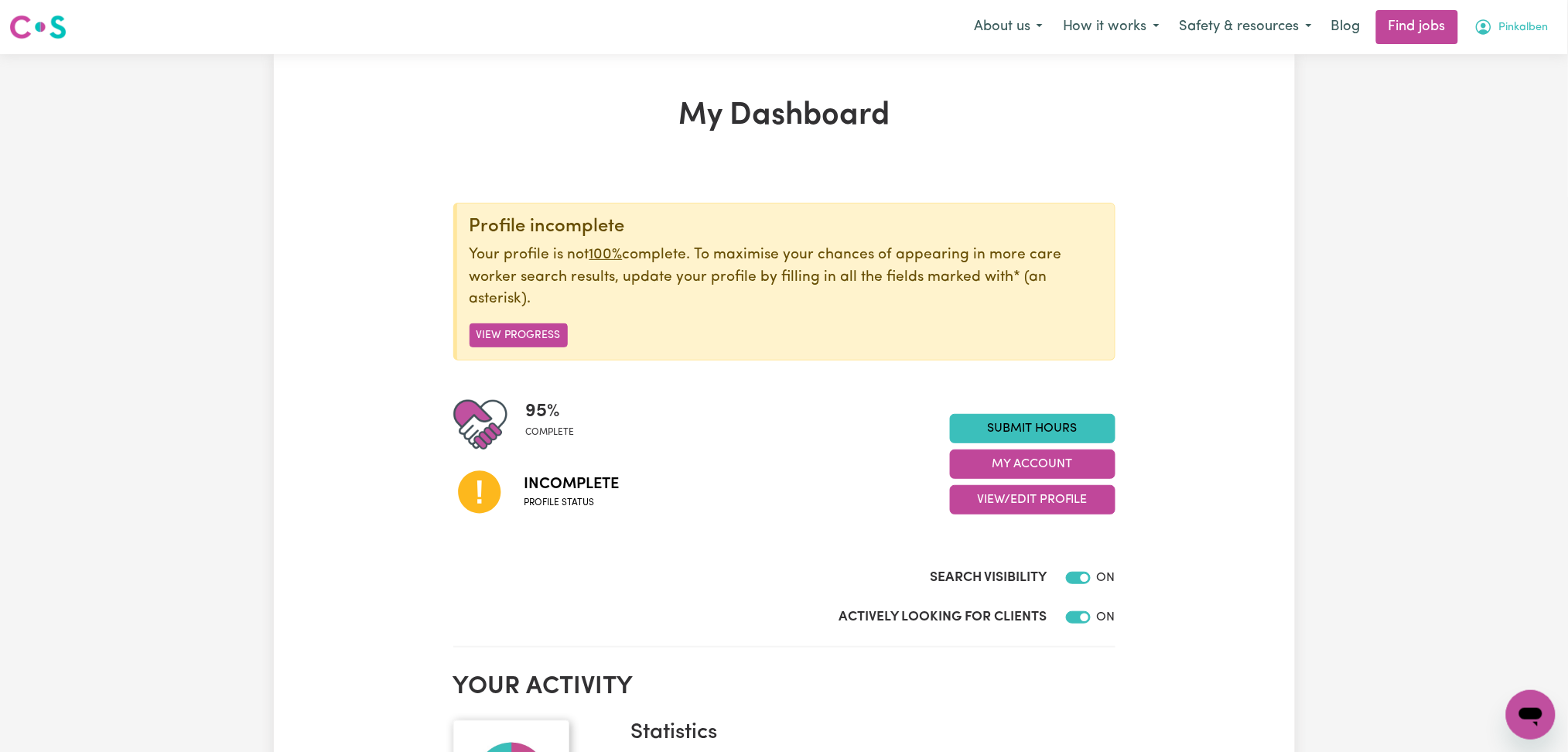
drag, startPoint x: 1523, startPoint y: 28, endPoint x: 1504, endPoint y: 39, distance: 22.0
click at [1523, 28] on span "Pinkalben" at bounding box center [1524, 28] width 50 height 17
click at [1478, 113] on link "Logout" at bounding box center [1497, 118] width 122 height 29
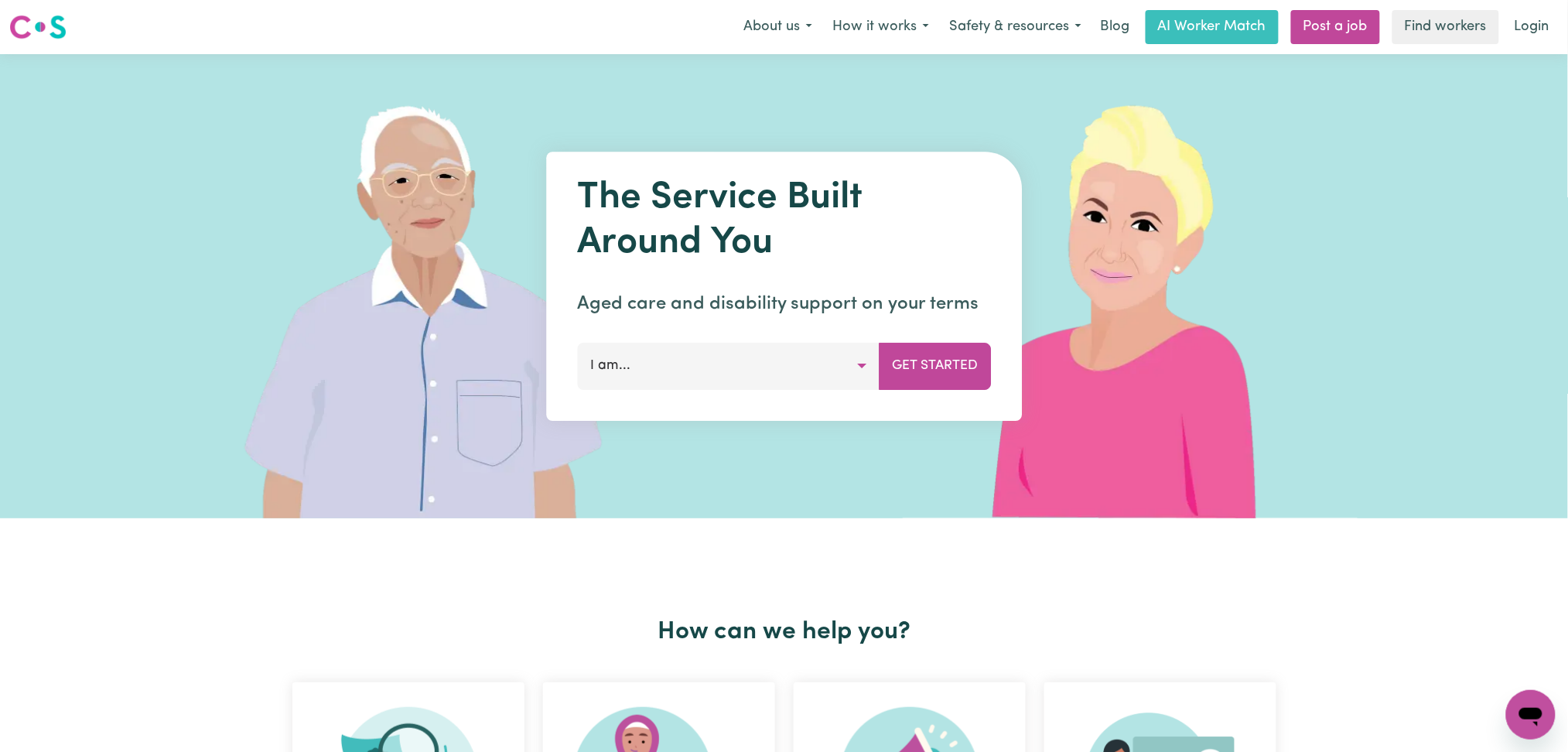
click at [1526, 29] on link "Login" at bounding box center [1532, 27] width 54 height 34
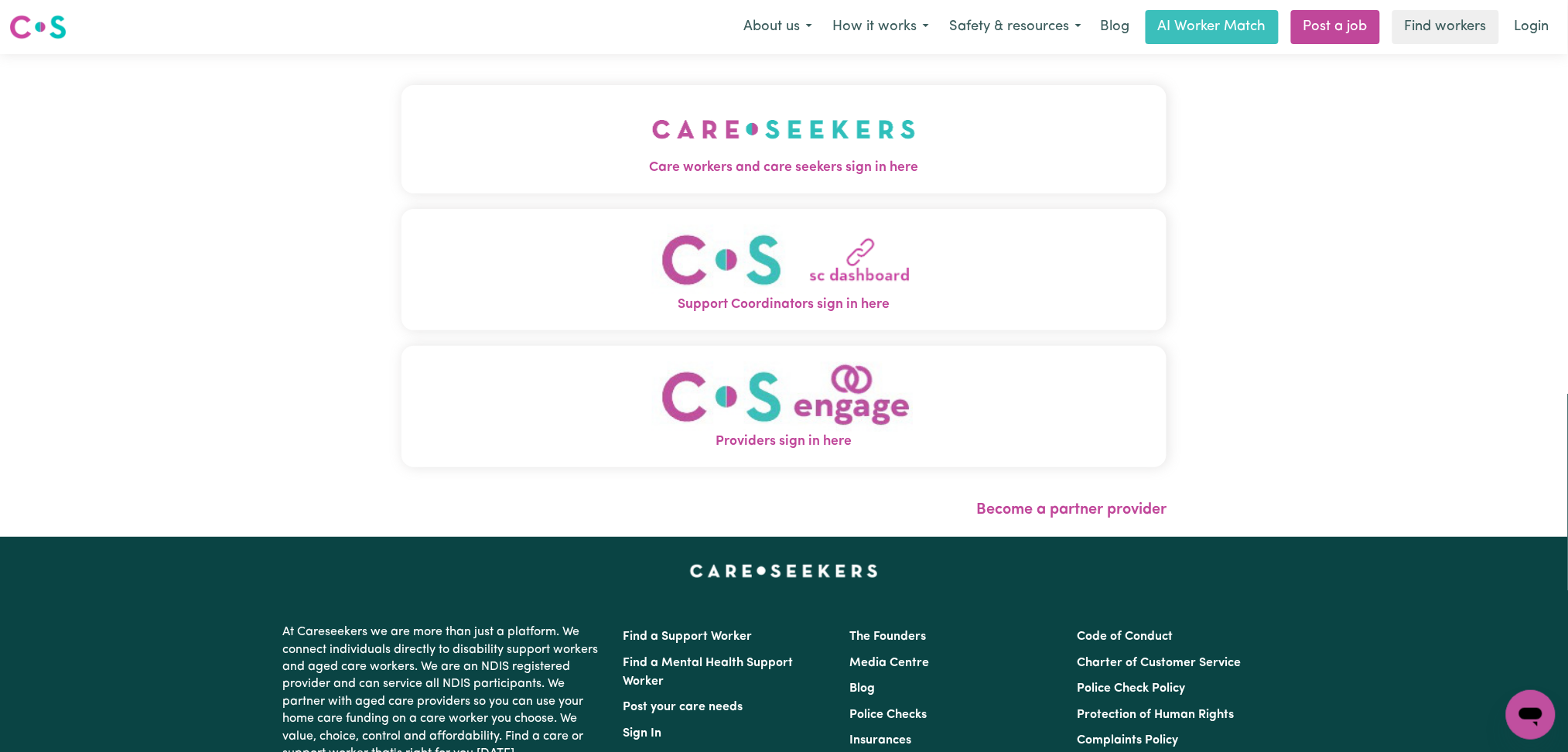
click at [538, 151] on button "Care workers and care seekers sign in here" at bounding box center [784, 139] width 766 height 108
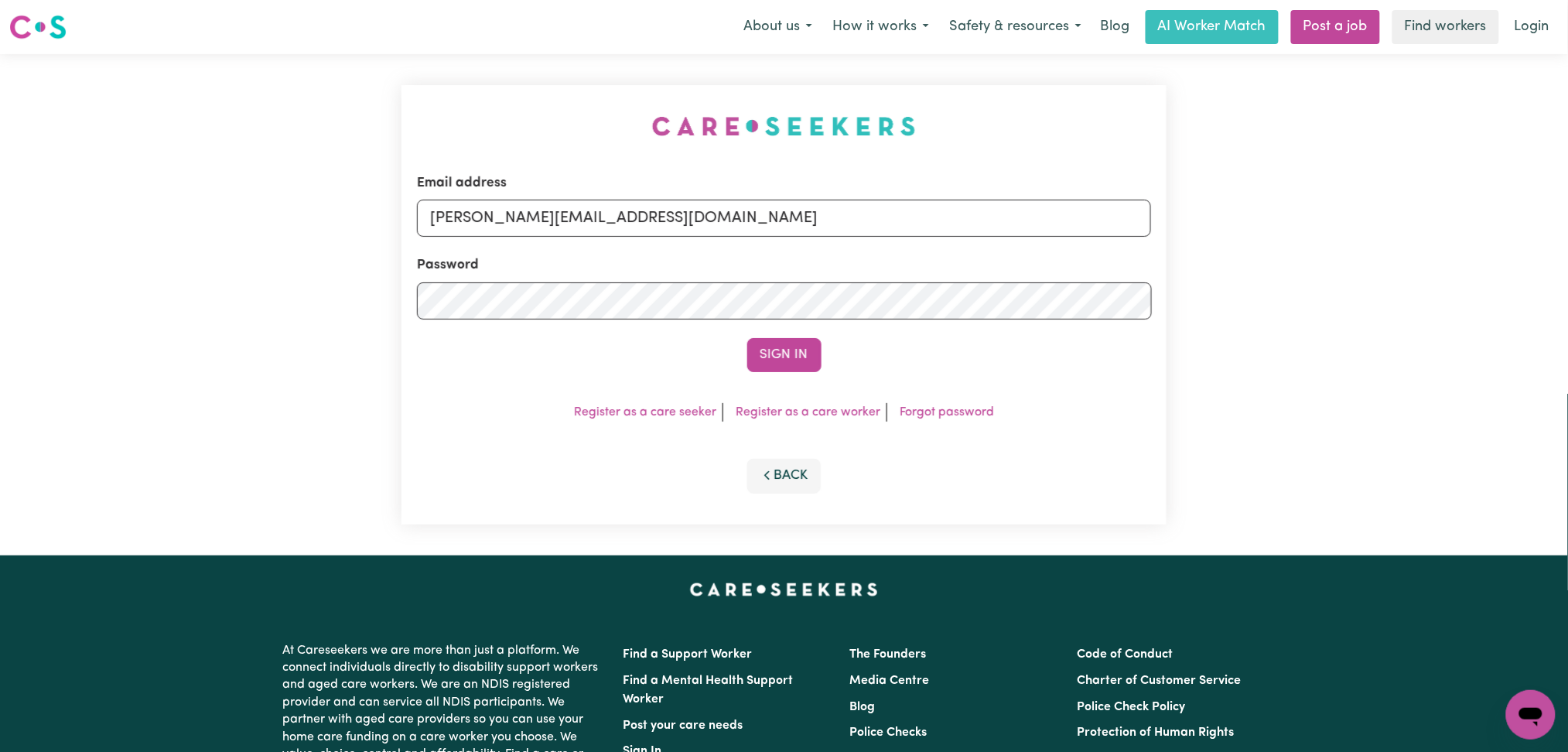
click at [559, 217] on div "Email address [PERSON_NAME][EMAIL_ADDRESS][DOMAIN_NAME] Password Sign In Regist…" at bounding box center [785, 305] width 785 height 501
click at [558, 221] on input "[PERSON_NAME][EMAIL_ADDRESS][DOMAIN_NAME]" at bounding box center [784, 218] width 735 height 37
drag, startPoint x: 507, startPoint y: 222, endPoint x: 885, endPoint y: 251, distance: 379.1
click at [885, 251] on form "Email address Superuser~[EMAIL_ADDRESS][DOMAIN_NAME] Password Sign In" at bounding box center [784, 273] width 735 height 199
type input "Superuser~[EMAIL_ADDRESS][DOMAIN_NAME]"
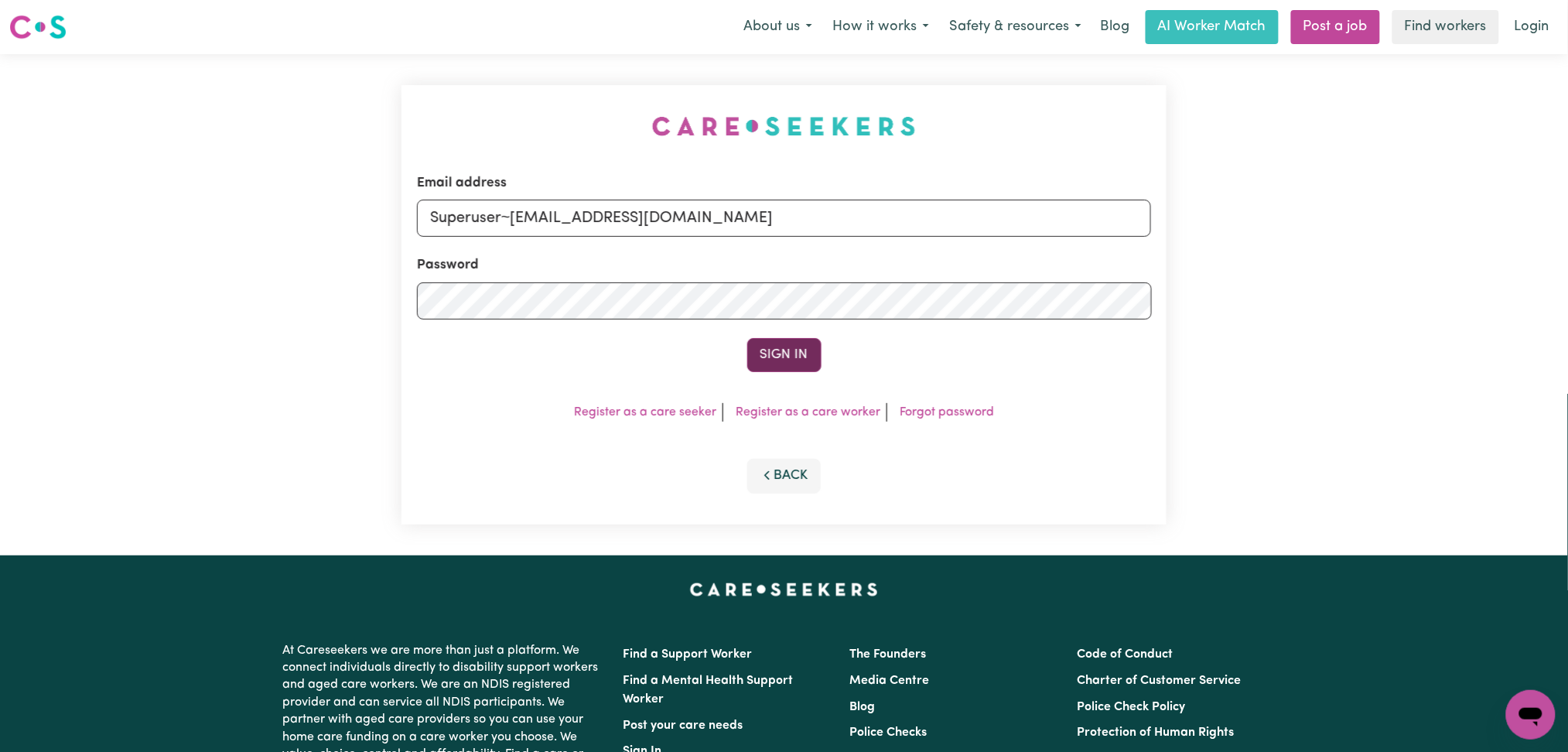
click at [780, 360] on button "Sign In" at bounding box center [784, 355] width 74 height 34
